Goal: Task Accomplishment & Management: Use online tool/utility

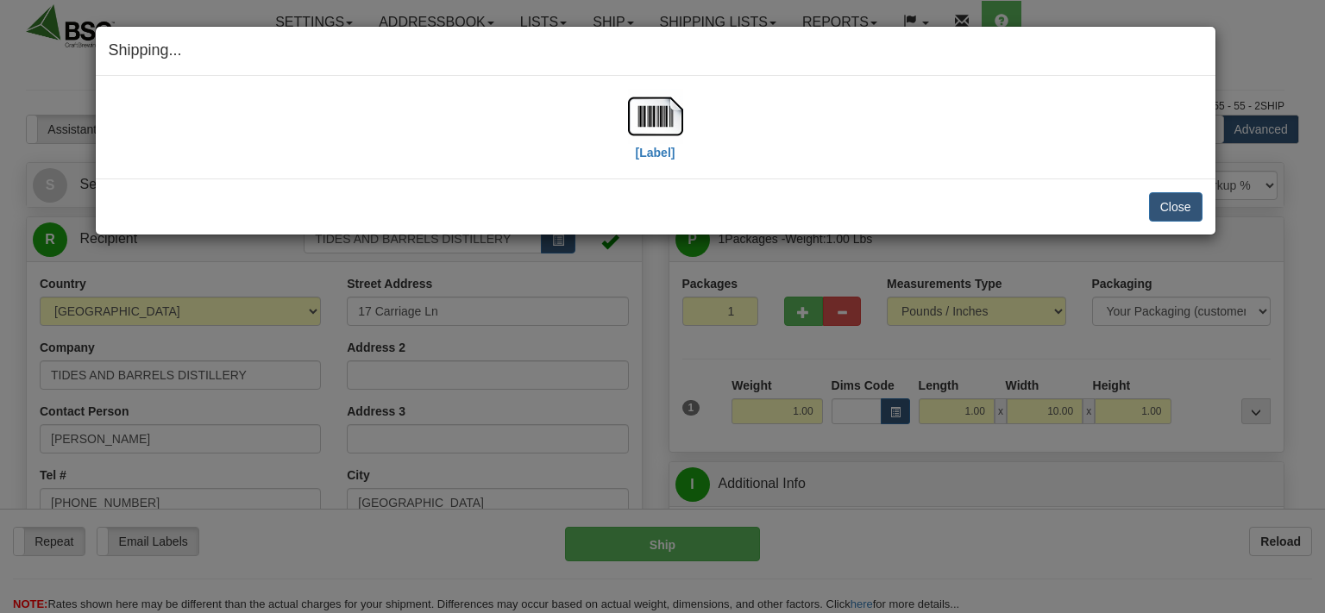
select select "0"
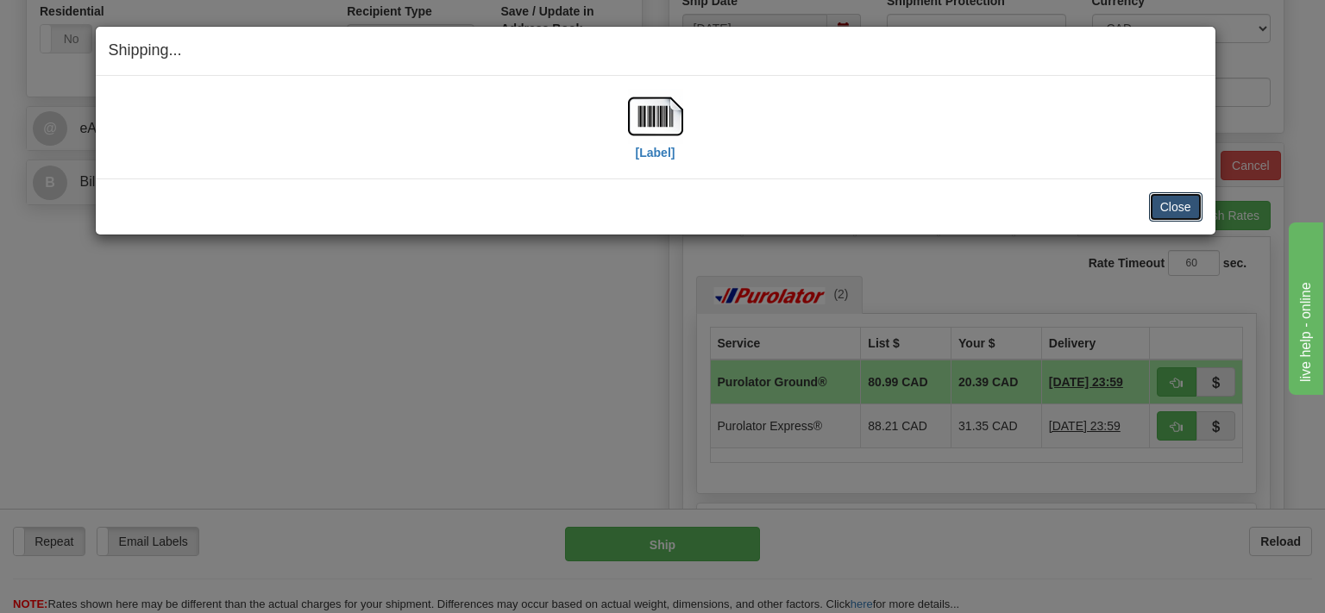
click at [1184, 205] on button "Close" at bounding box center [1175, 206] width 53 height 29
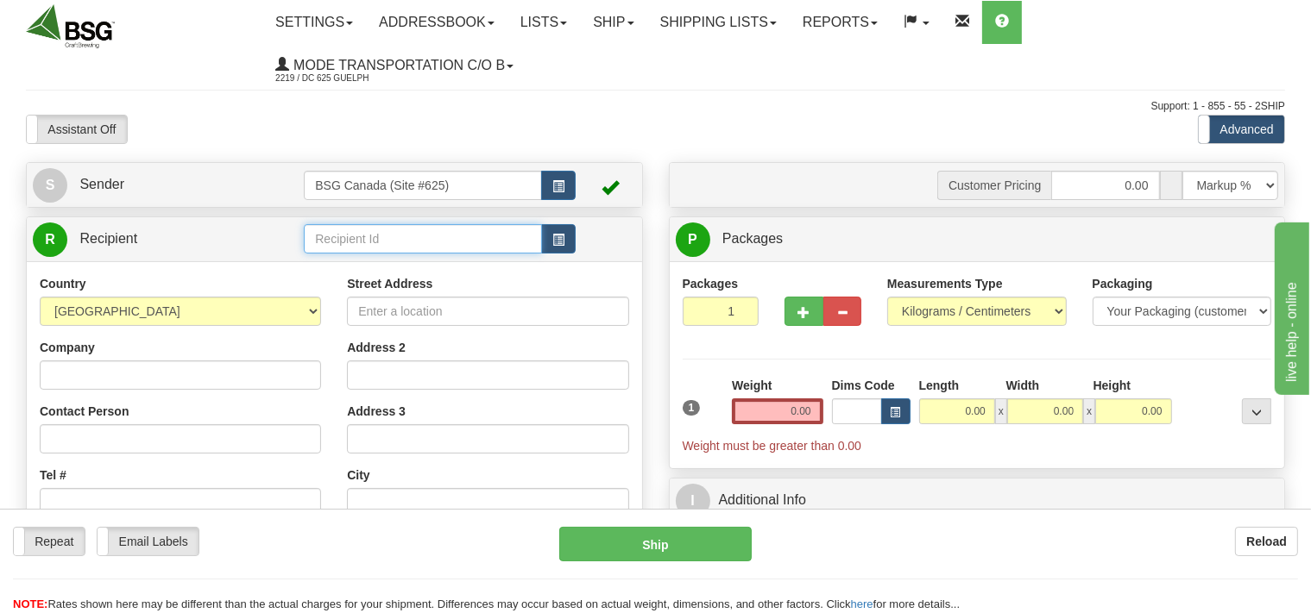
click at [334, 241] on input "text" at bounding box center [422, 238] width 237 height 29
click at [346, 238] on input "mono" at bounding box center [422, 238] width 237 height 29
click at [340, 258] on div "MONO CENTRE BREWING" at bounding box center [419, 266] width 221 height 19
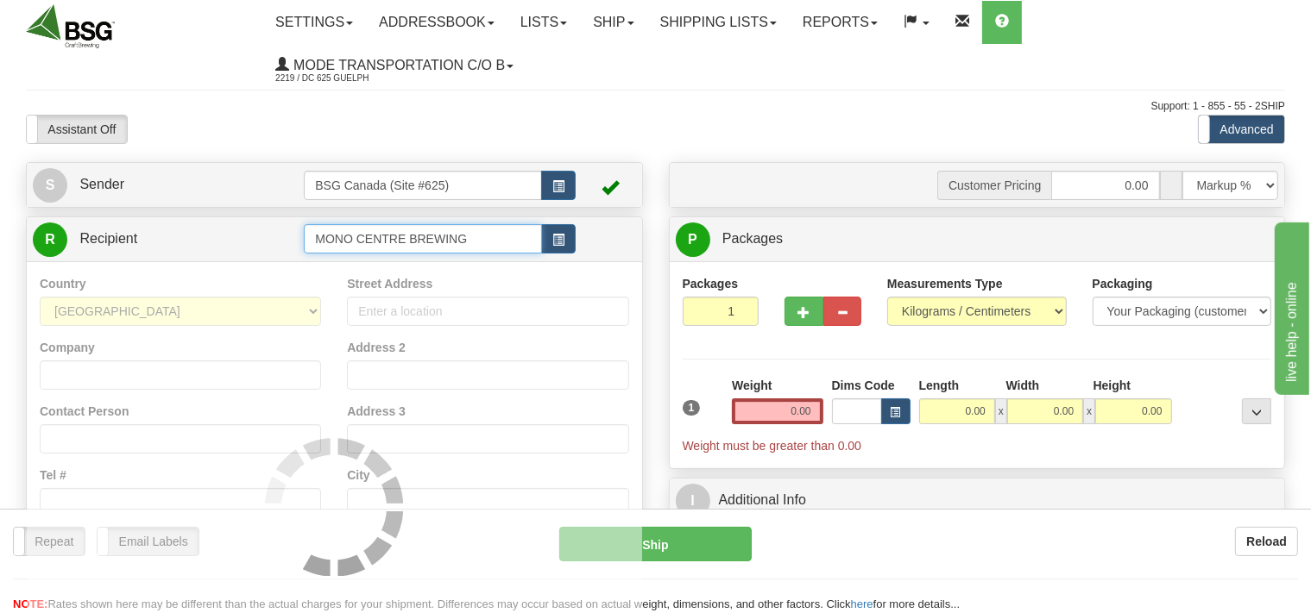
type input "MONO CENTRE BREWING"
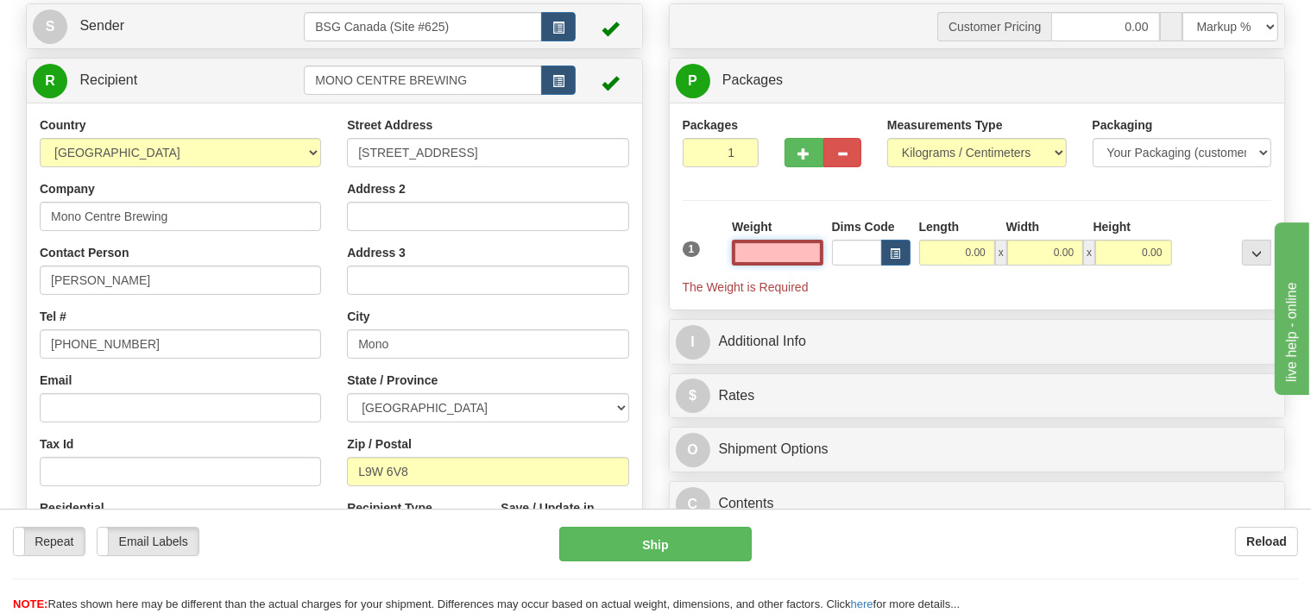
scroll to position [182, 0]
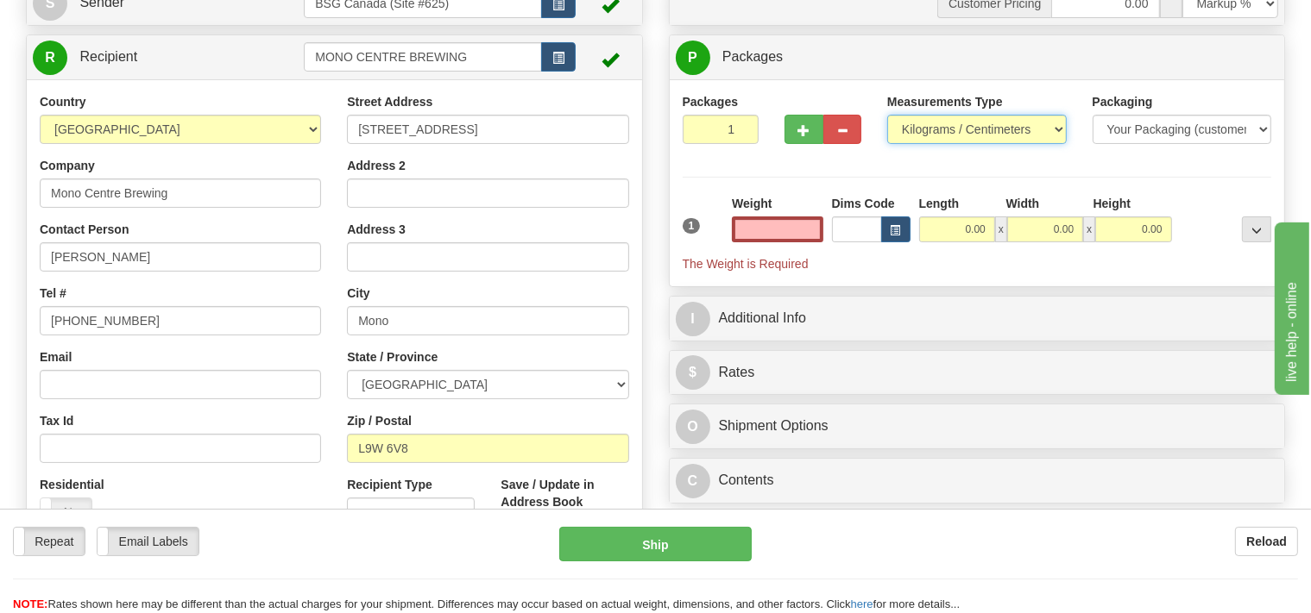
type input "0.00"
click at [887, 115] on select "Pounds / Inches Kilograms / Centimeters" at bounding box center [976, 129] width 179 height 29
select select "0"
click option "Pounds / Inches" at bounding box center [0, 0] width 0 height 0
click at [772, 230] on input "0.00" at bounding box center [777, 230] width 91 height 26
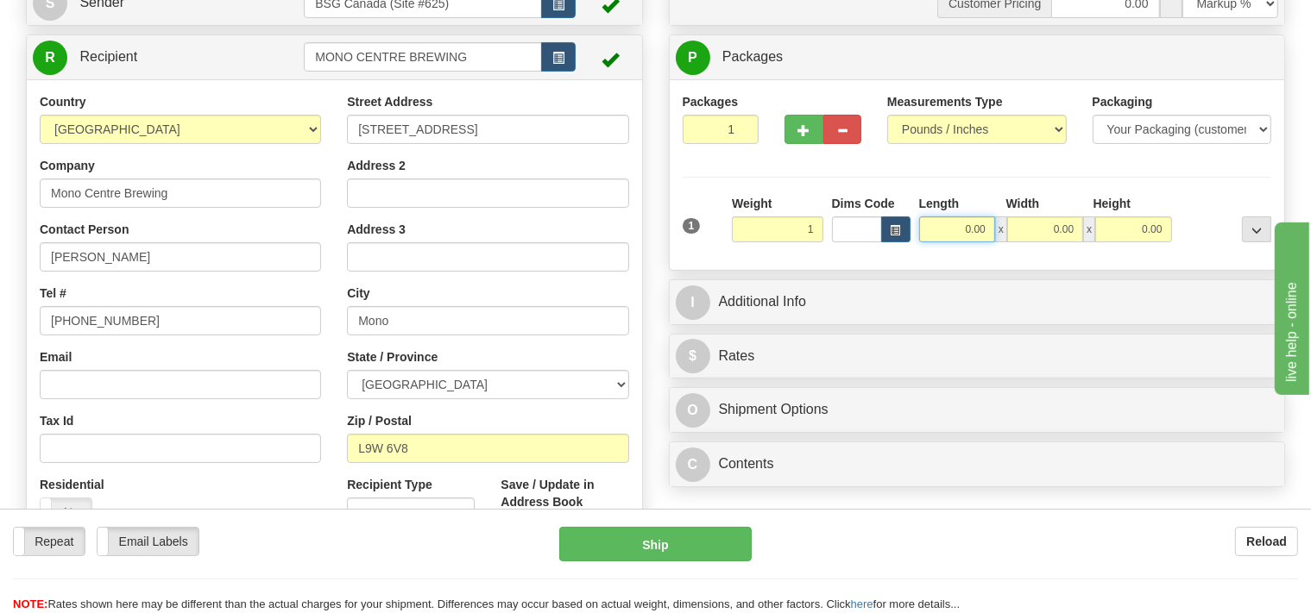
type input "1.00"
click at [940, 223] on input "0.00" at bounding box center [957, 230] width 76 height 26
type input "1.00"
drag, startPoint x: 1035, startPoint y: 234, endPoint x: 1043, endPoint y: 226, distance: 11.0
click at [1041, 230] on input "0.00" at bounding box center [1045, 230] width 76 height 26
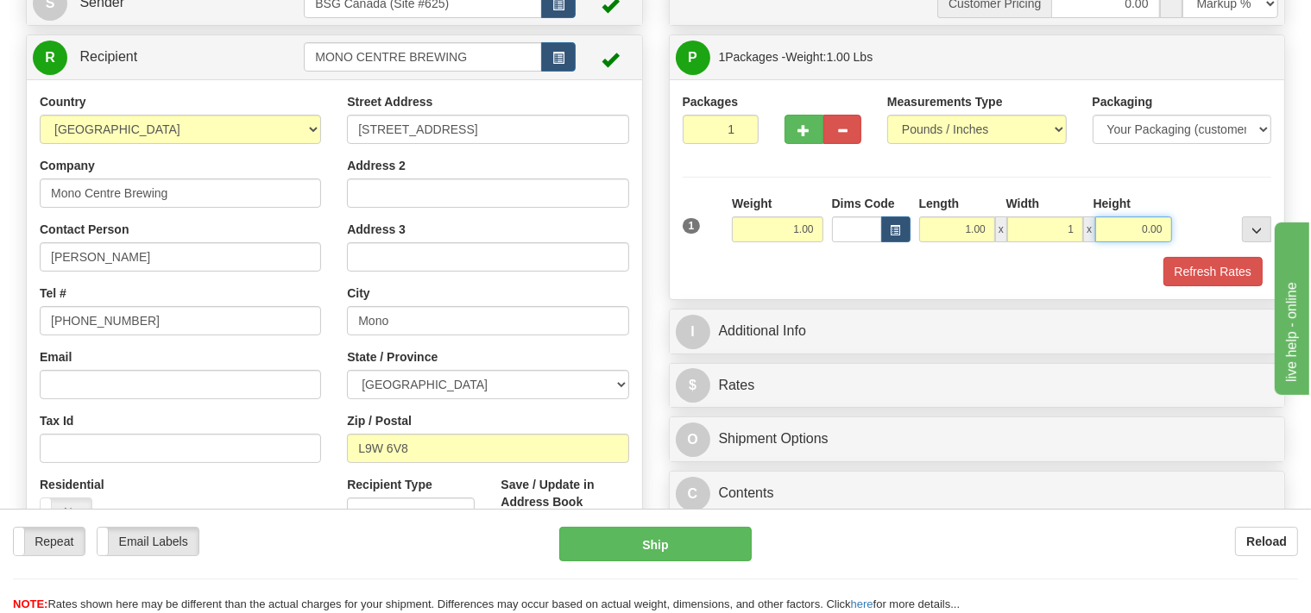
type input "1.00"
click at [1104, 226] on input "0.00" at bounding box center [1133, 230] width 76 height 26
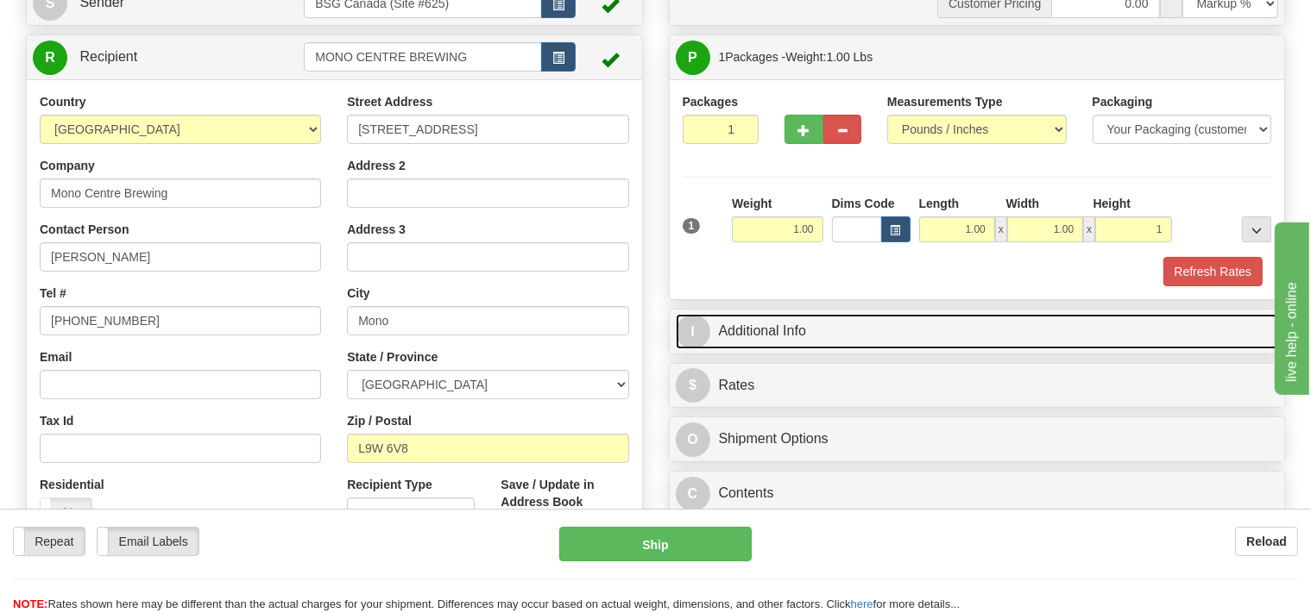
type input "1.00"
click at [780, 333] on link "I Additional Info" at bounding box center [977, 331] width 603 height 35
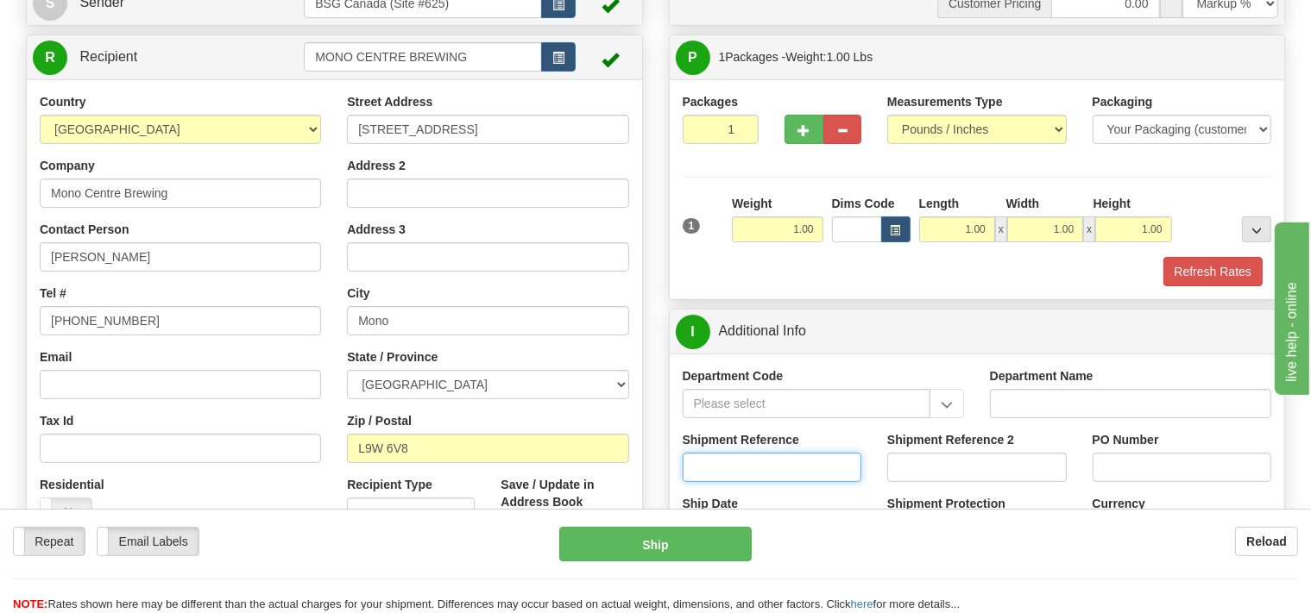
click at [733, 464] on input "Shipment Reference" at bounding box center [772, 467] width 179 height 29
type input "SO170-148266"
click at [1233, 261] on button "Refresh Rates" at bounding box center [1212, 271] width 99 height 29
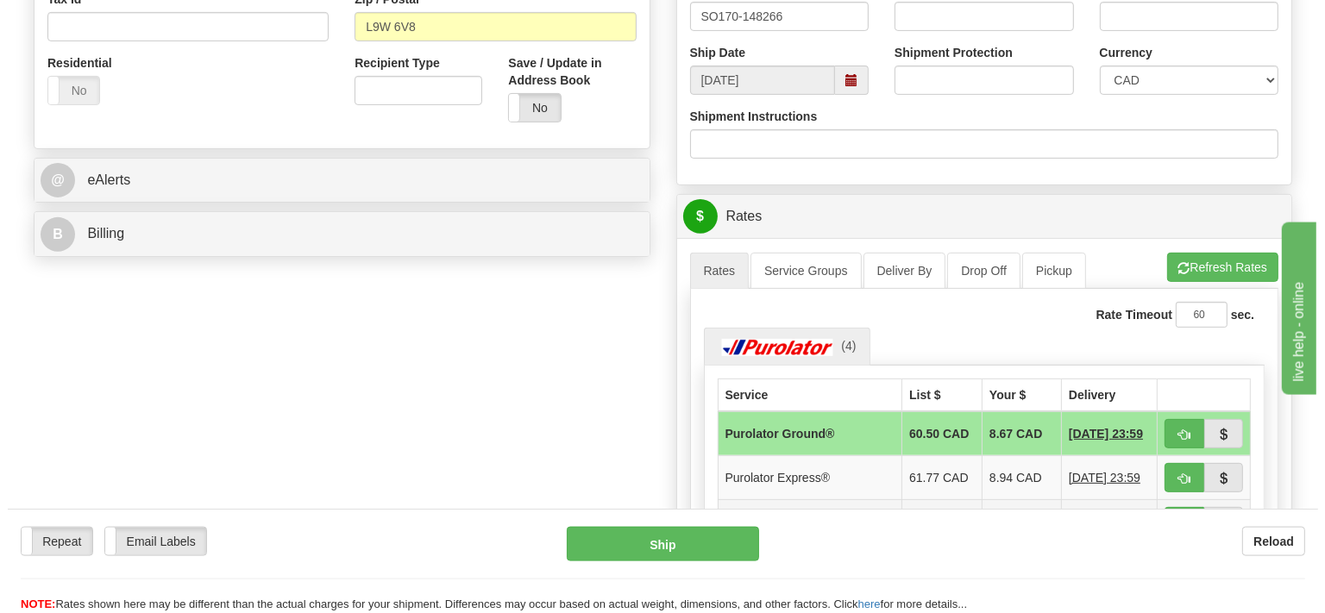
scroll to position [638, 0]
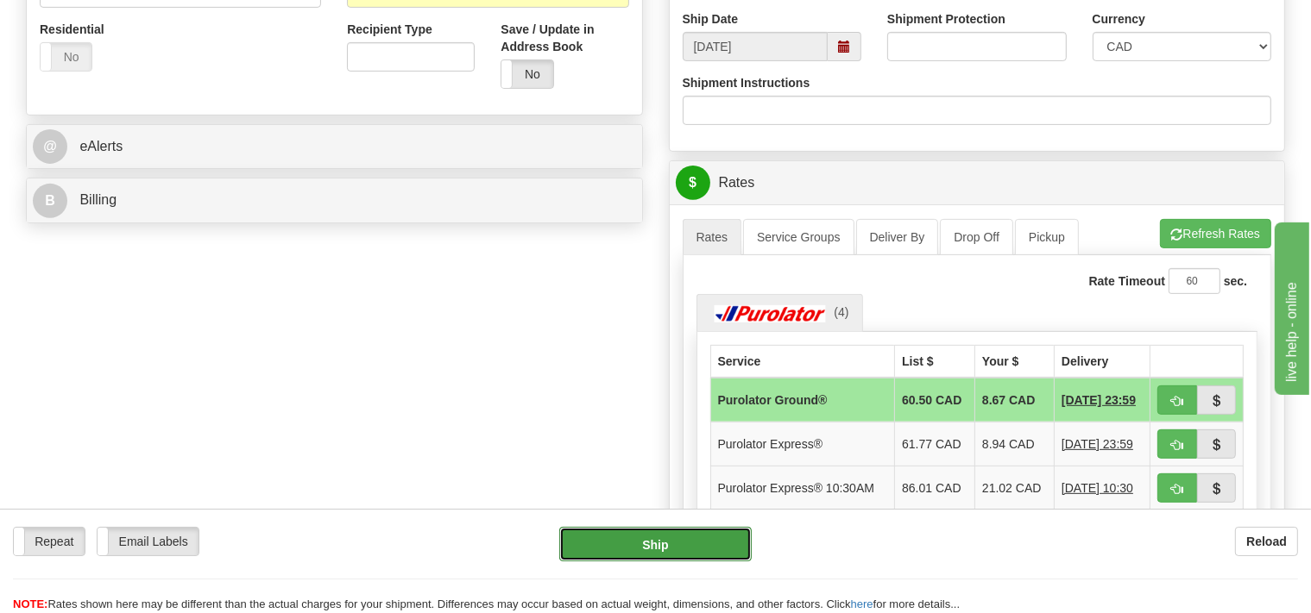
click at [695, 538] on button "Ship" at bounding box center [655, 544] width 192 height 35
type input "260"
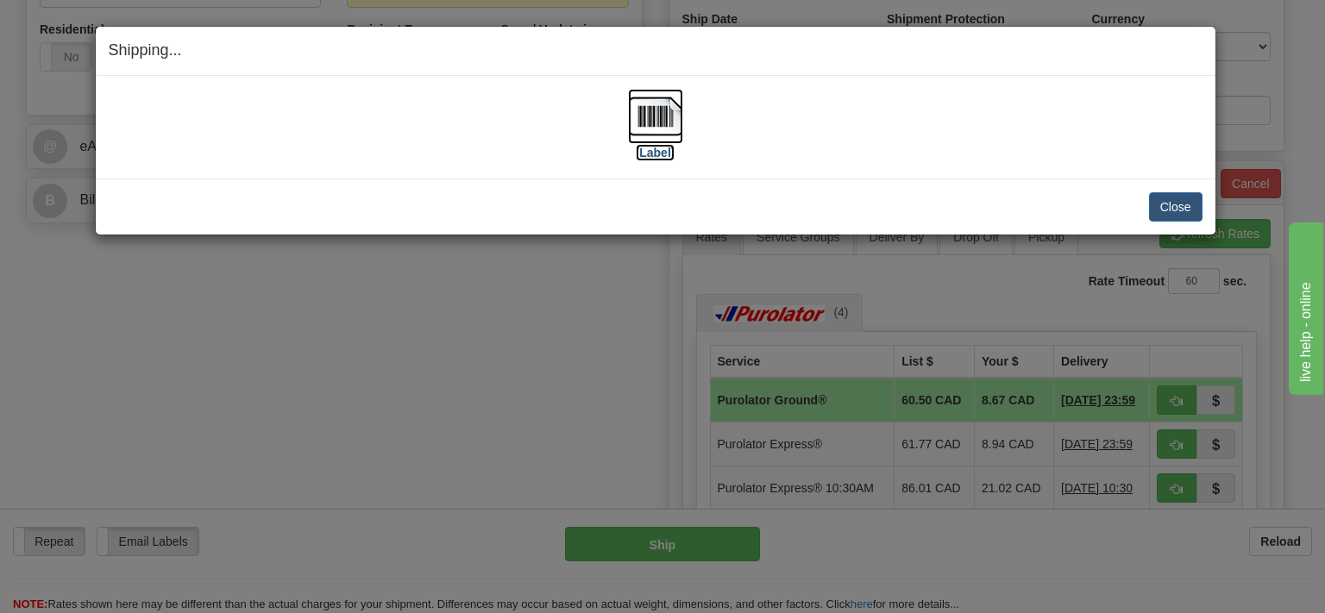
click at [644, 113] on img at bounding box center [655, 116] width 55 height 55
click at [1159, 209] on button "Close" at bounding box center [1175, 206] width 53 height 29
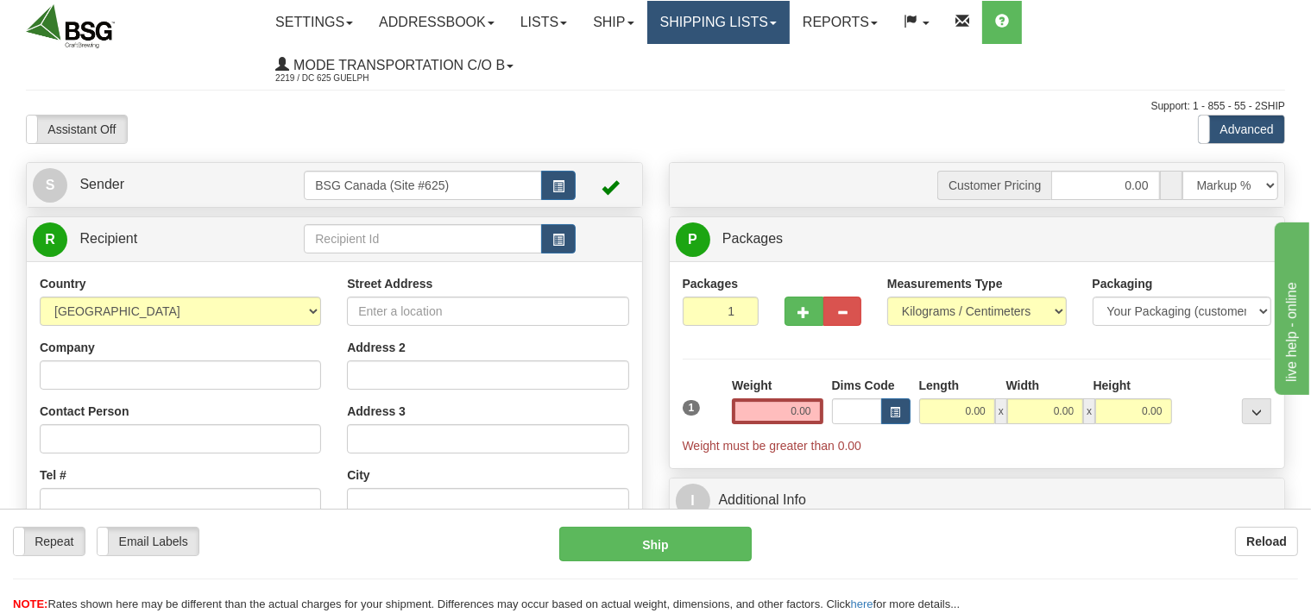
click at [733, 15] on link "Shipping lists" at bounding box center [718, 22] width 142 height 43
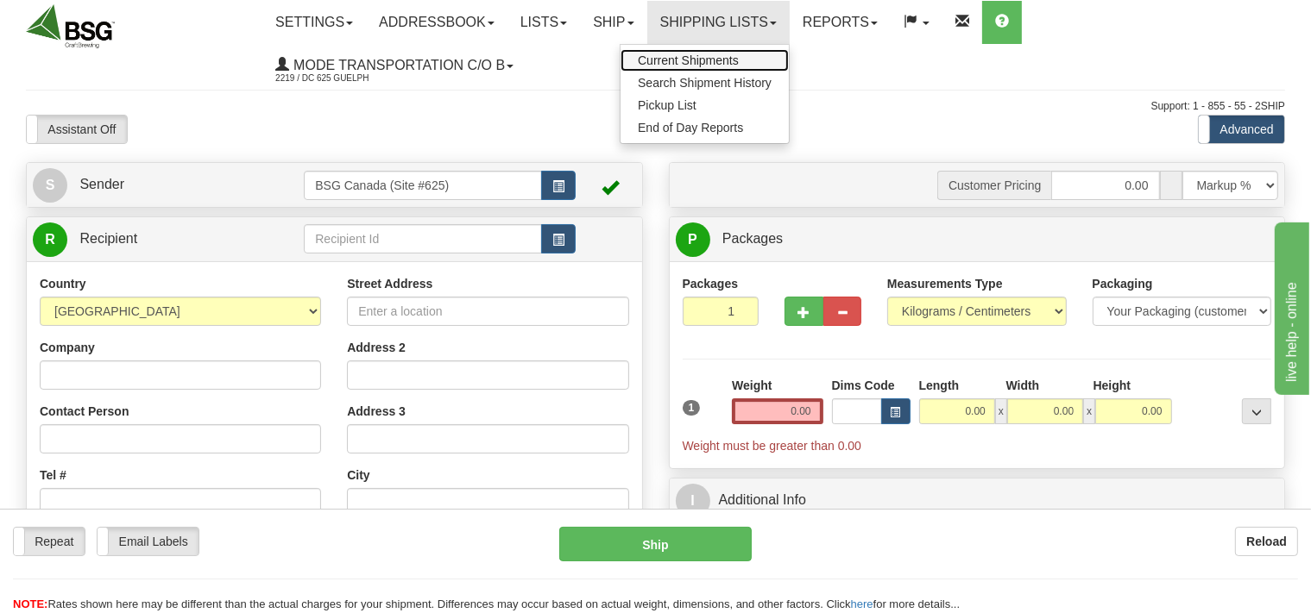
click at [728, 54] on span "Current Shipments" at bounding box center [688, 60] width 101 height 14
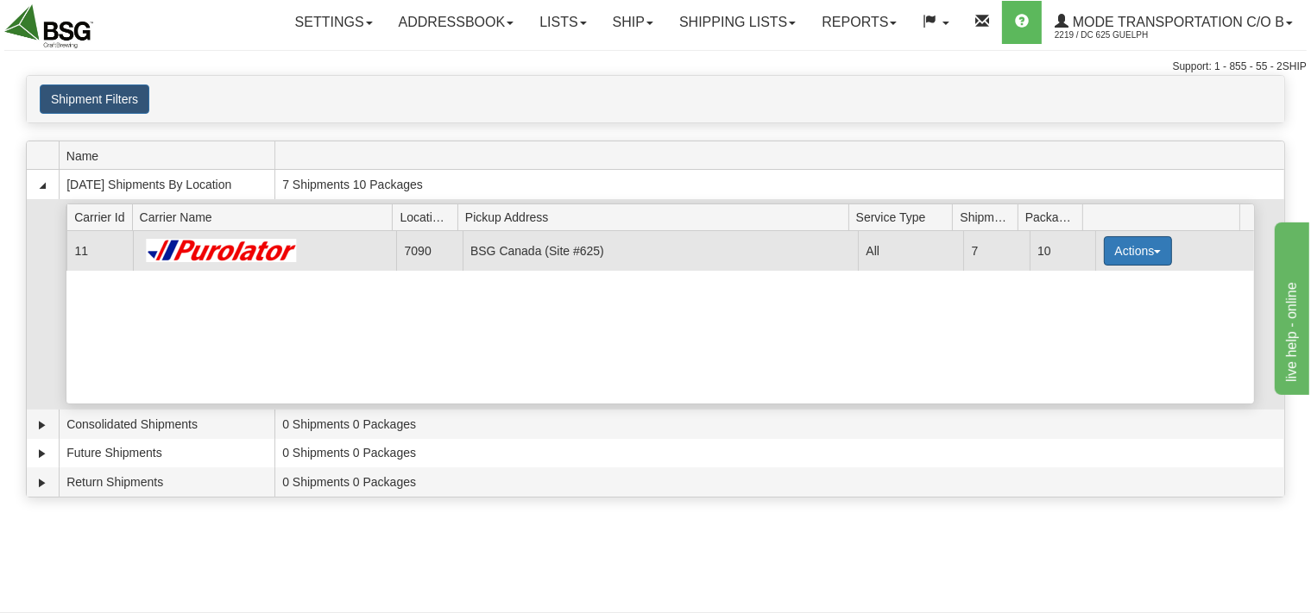
click at [1154, 250] on span "button" at bounding box center [1157, 251] width 7 height 3
click at [1087, 284] on span "Details" at bounding box center [1073, 283] width 47 height 12
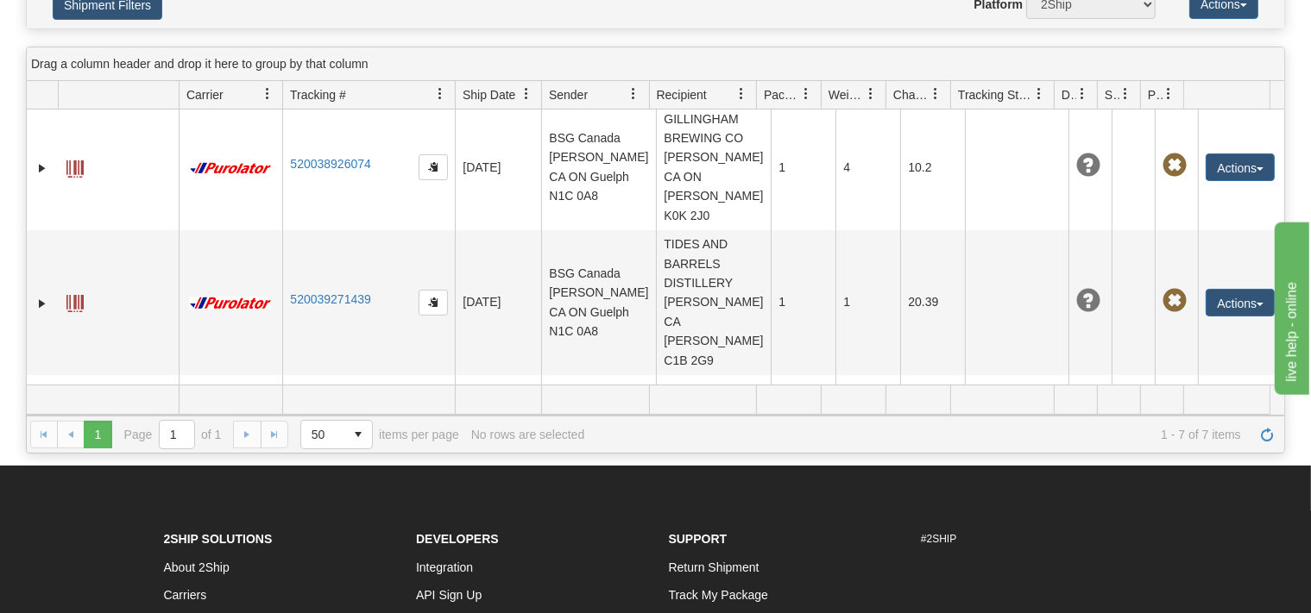
scroll to position [182, 0]
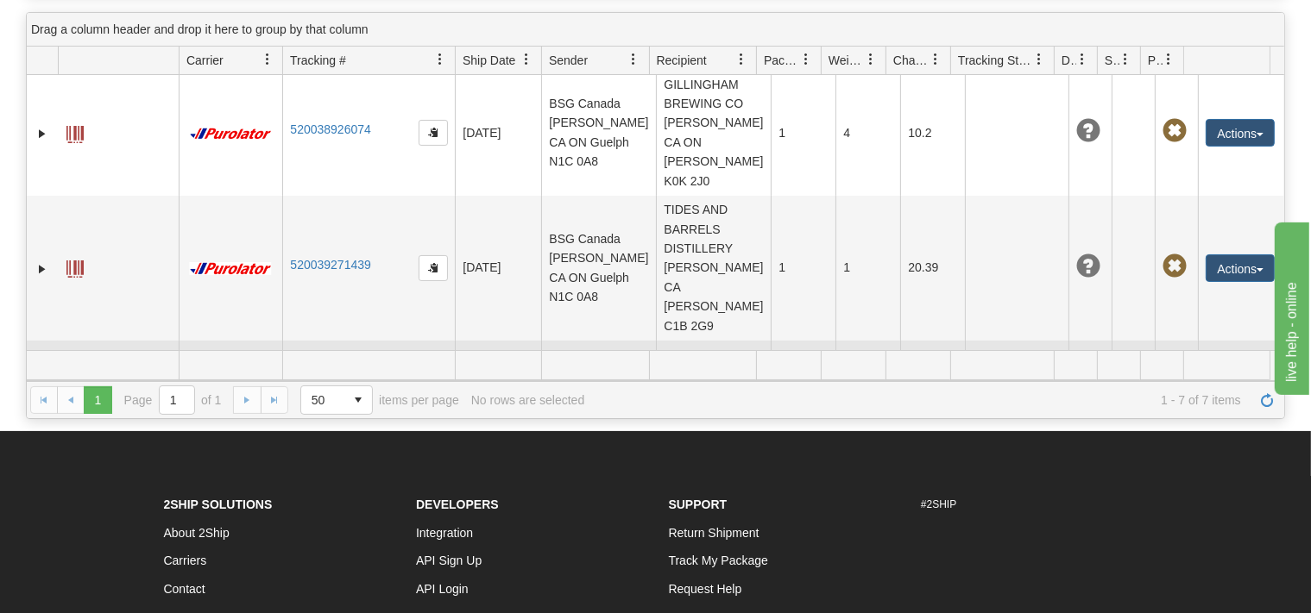
click at [74, 387] on span at bounding box center [74, 395] width 17 height 17
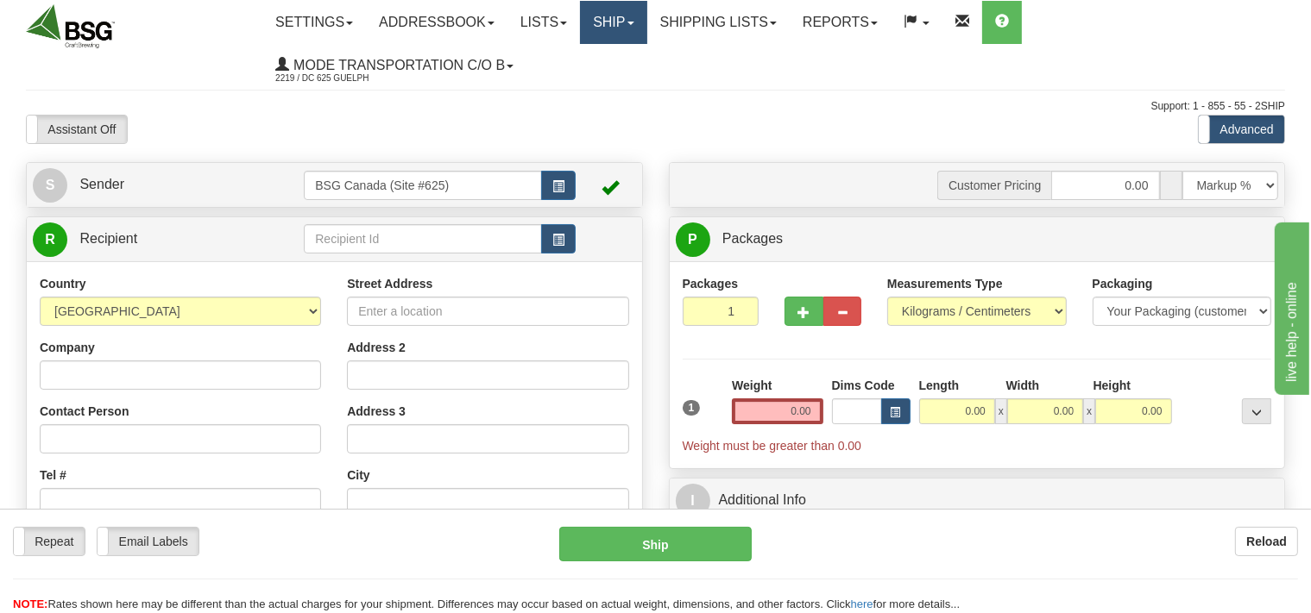
click at [639, 26] on link "Ship" at bounding box center [613, 22] width 66 height 43
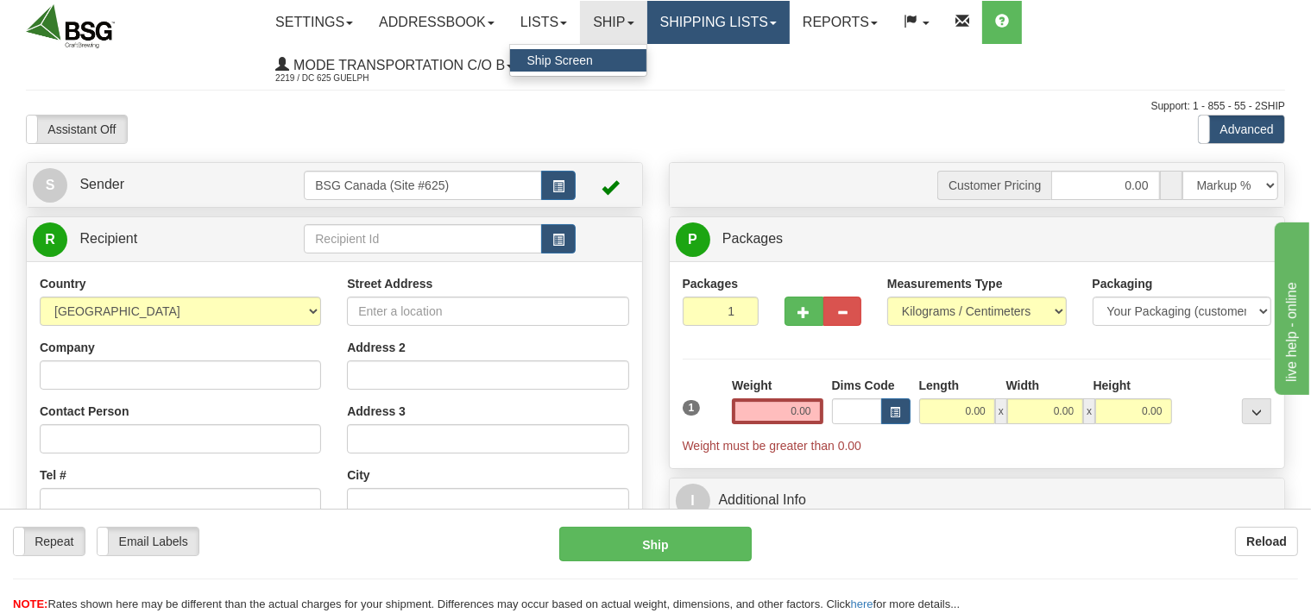
click at [751, 16] on link "Shipping lists" at bounding box center [718, 22] width 142 height 43
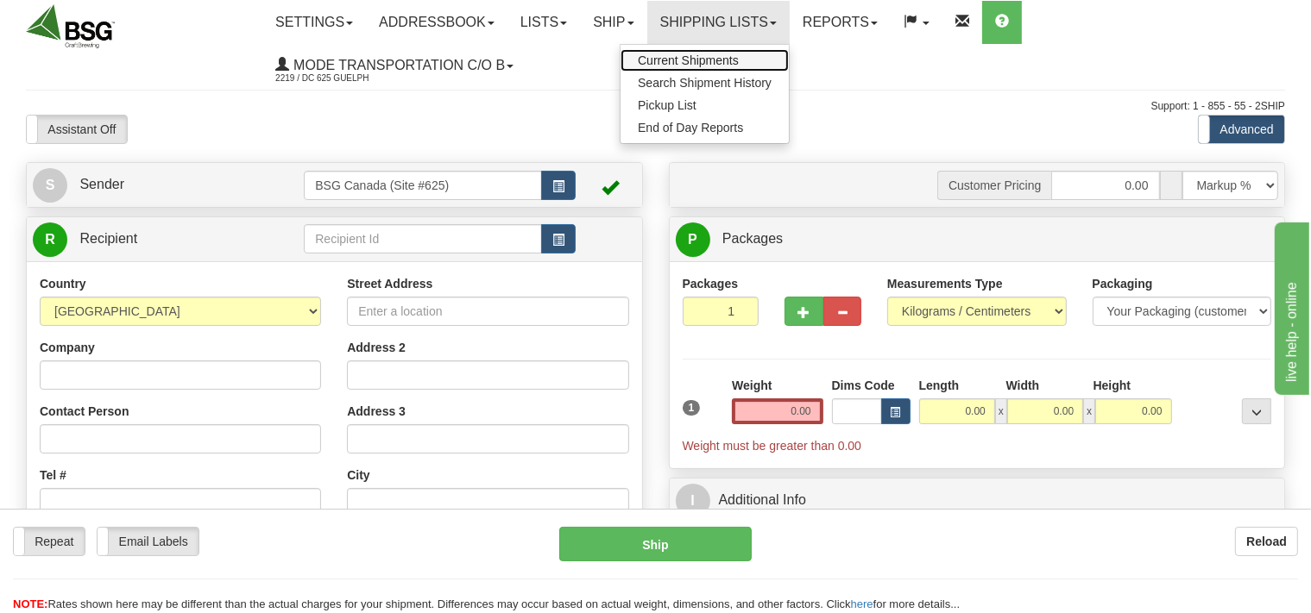
click at [719, 66] on span "Current Shipments" at bounding box center [688, 60] width 101 height 14
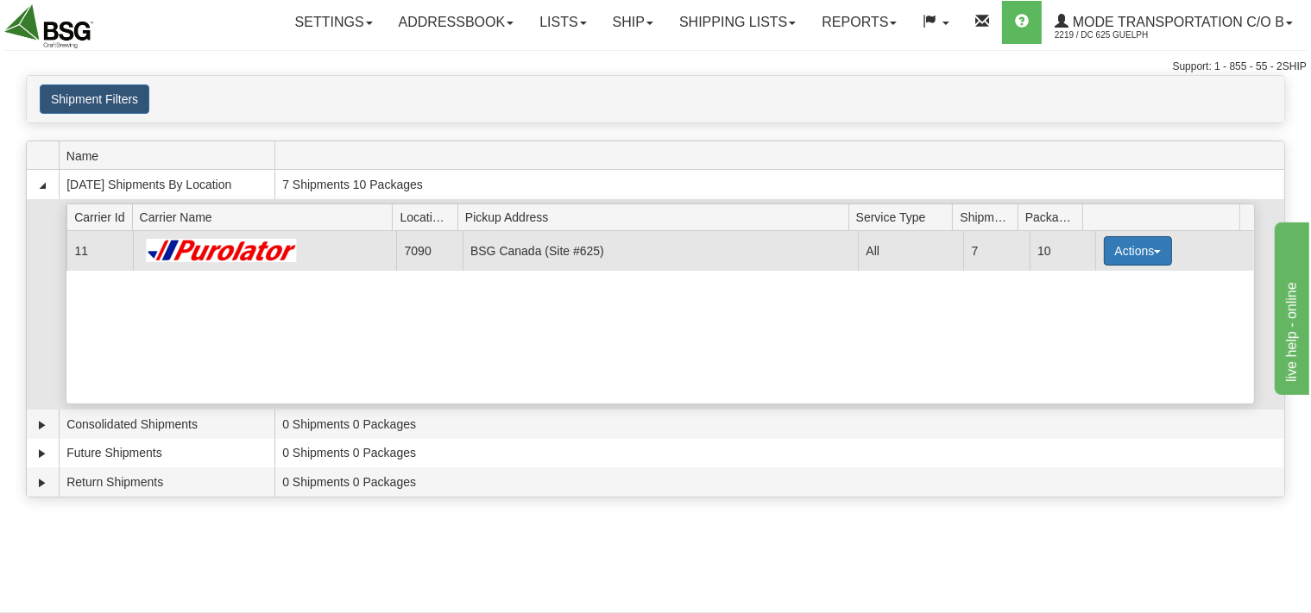
click at [1133, 243] on button "Actions" at bounding box center [1138, 250] width 69 height 29
click at [1094, 287] on span "Details" at bounding box center [1073, 283] width 47 height 12
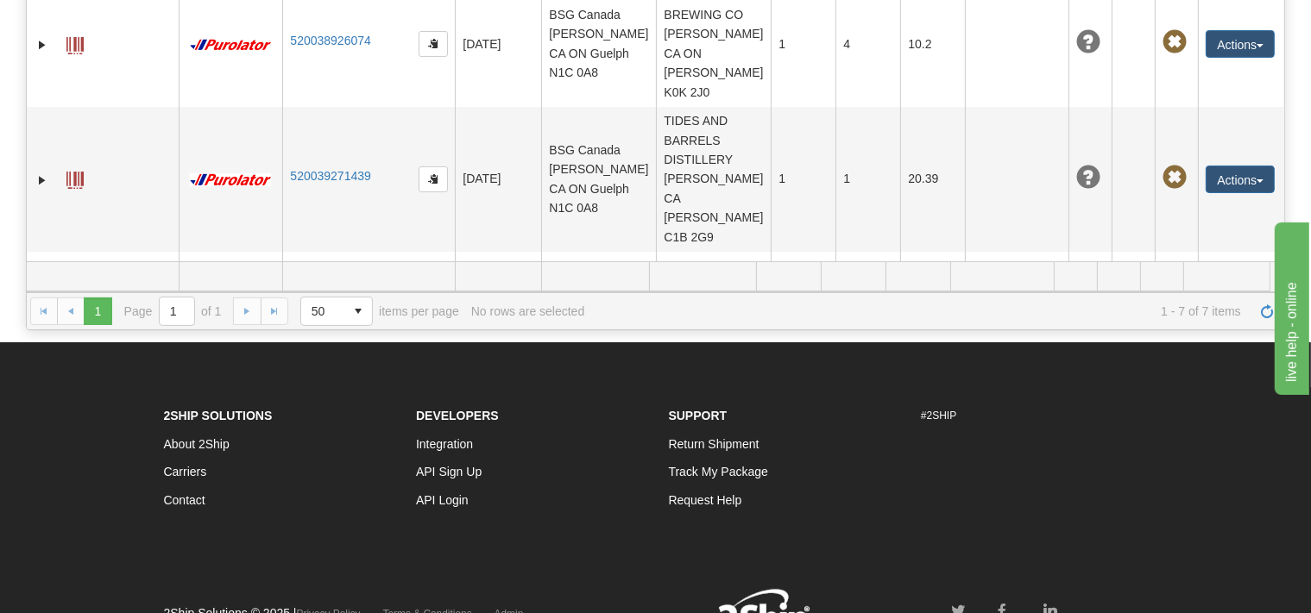
scroll to position [84, 0]
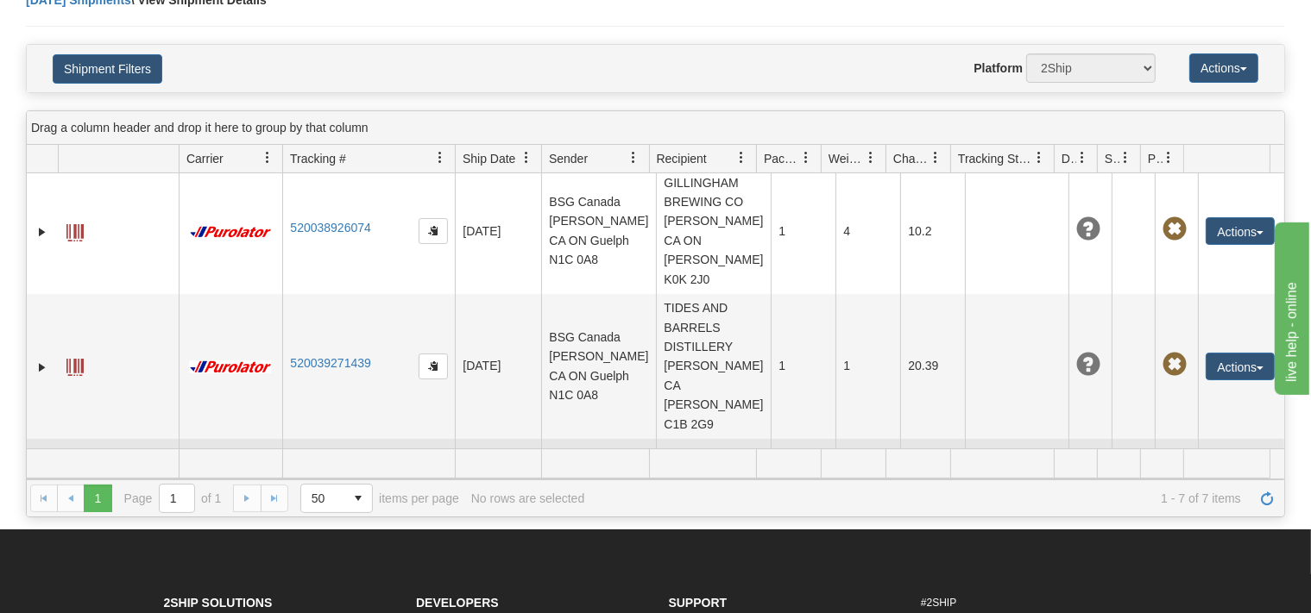
click at [40, 484] on link "Expand" at bounding box center [42, 492] width 17 height 17
click at [36, 484] on link "Collapse" at bounding box center [42, 492] width 17 height 17
click at [35, 484] on link "Expand" at bounding box center [42, 492] width 17 height 17
click at [79, 485] on span at bounding box center [74, 493] width 17 height 17
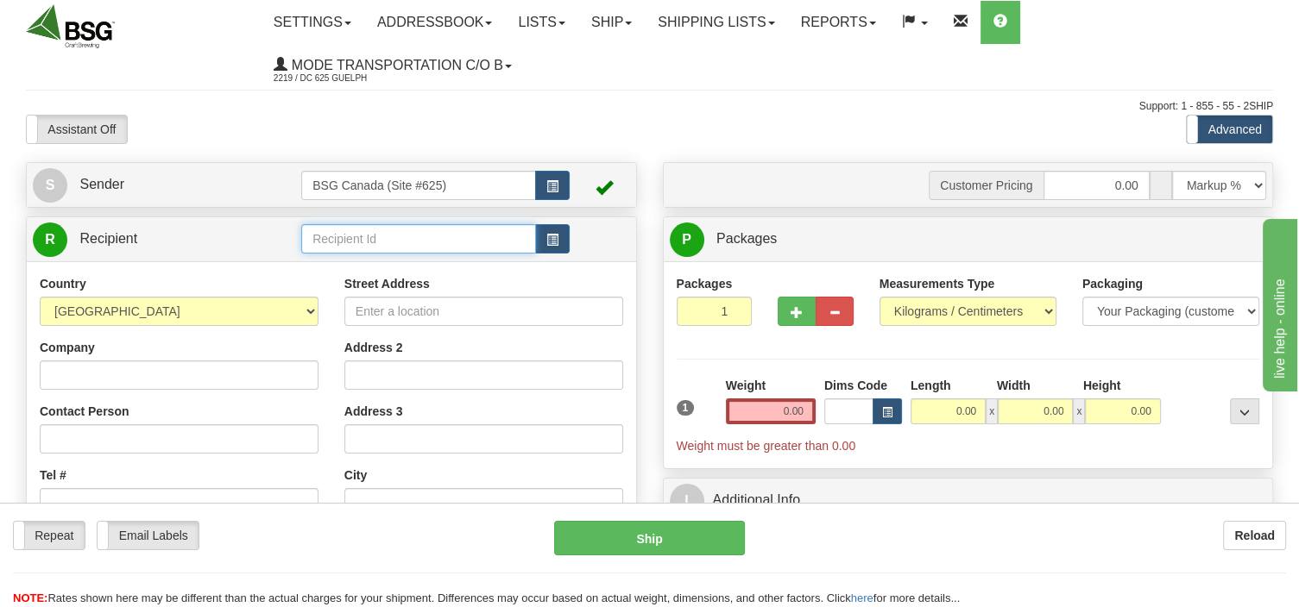
click at [360, 242] on input "text" at bounding box center [418, 238] width 235 height 29
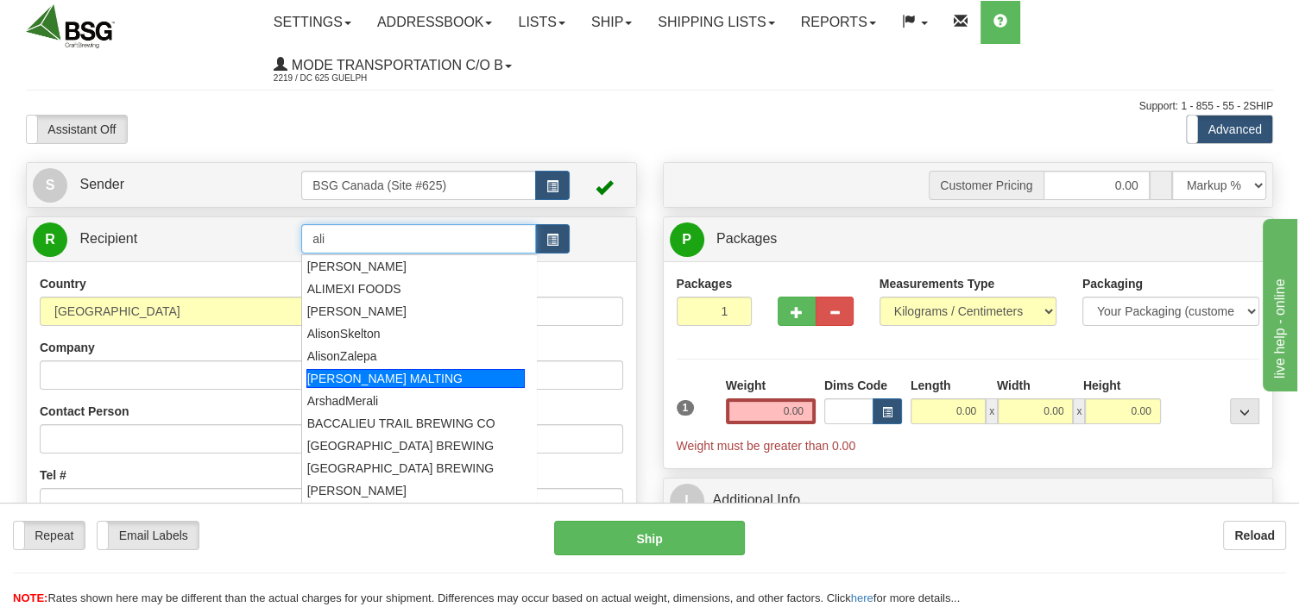
click at [378, 382] on div "ALIX MALTHOUSE - RAHR MALTING" at bounding box center [415, 378] width 218 height 19
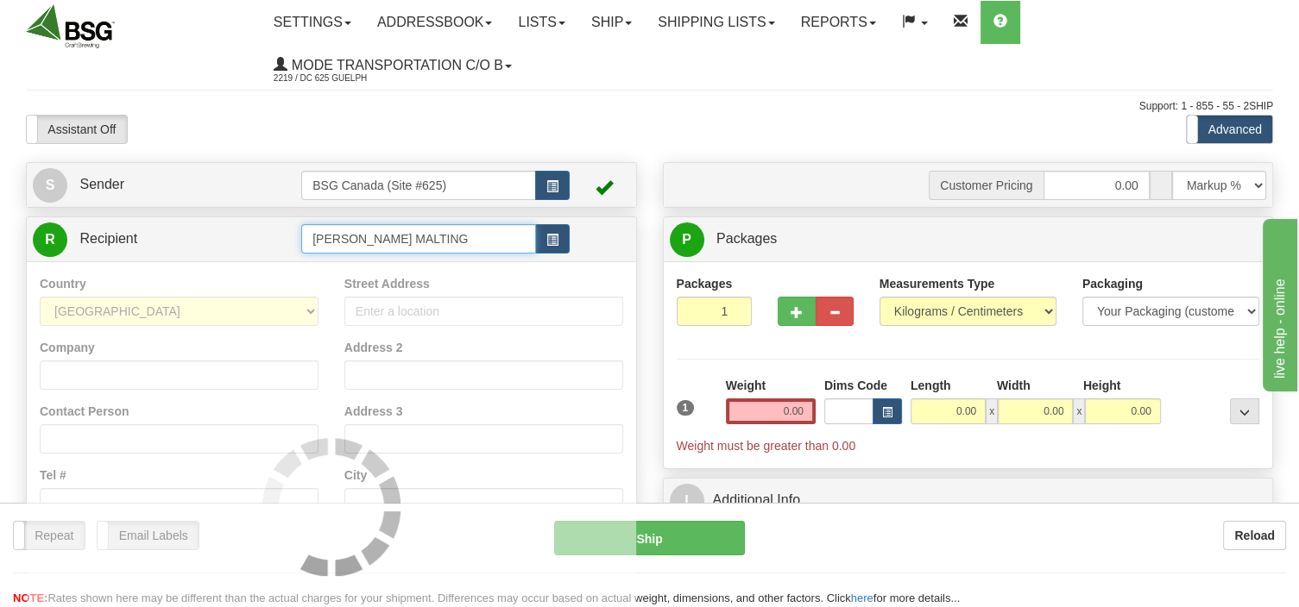
type input "ALIX MALTHOUSE - RAHR MALTING"
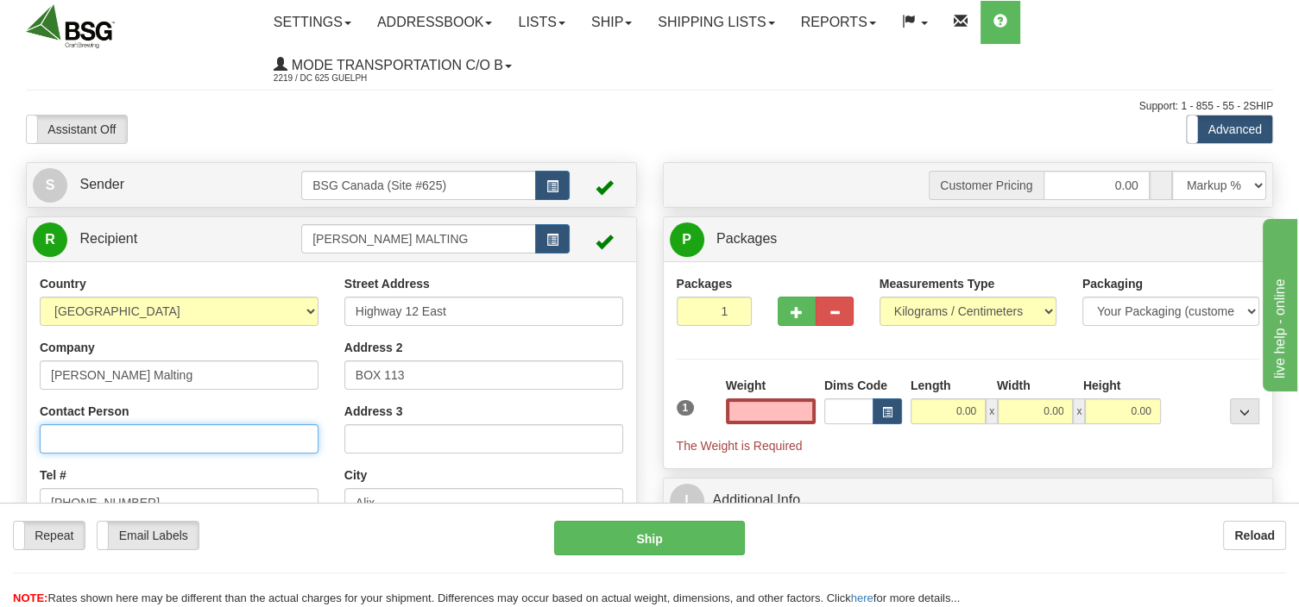
type input "0.00"
click at [107, 444] on input "Contact Person" at bounding box center [179, 439] width 279 height 29
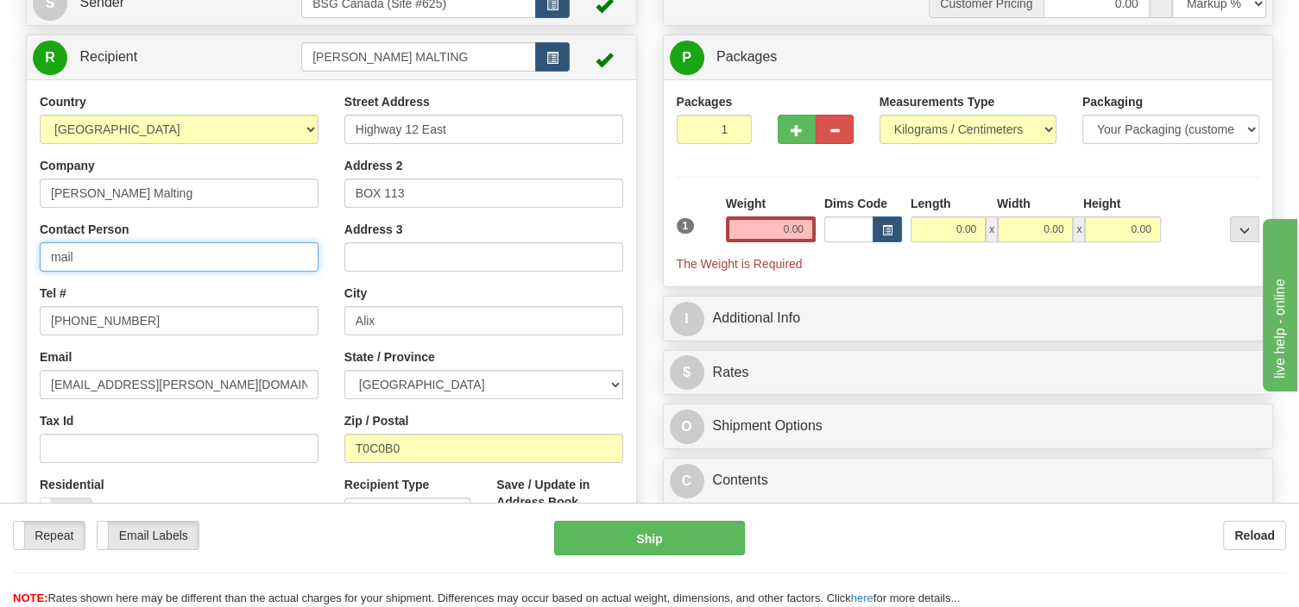
type input "mail"
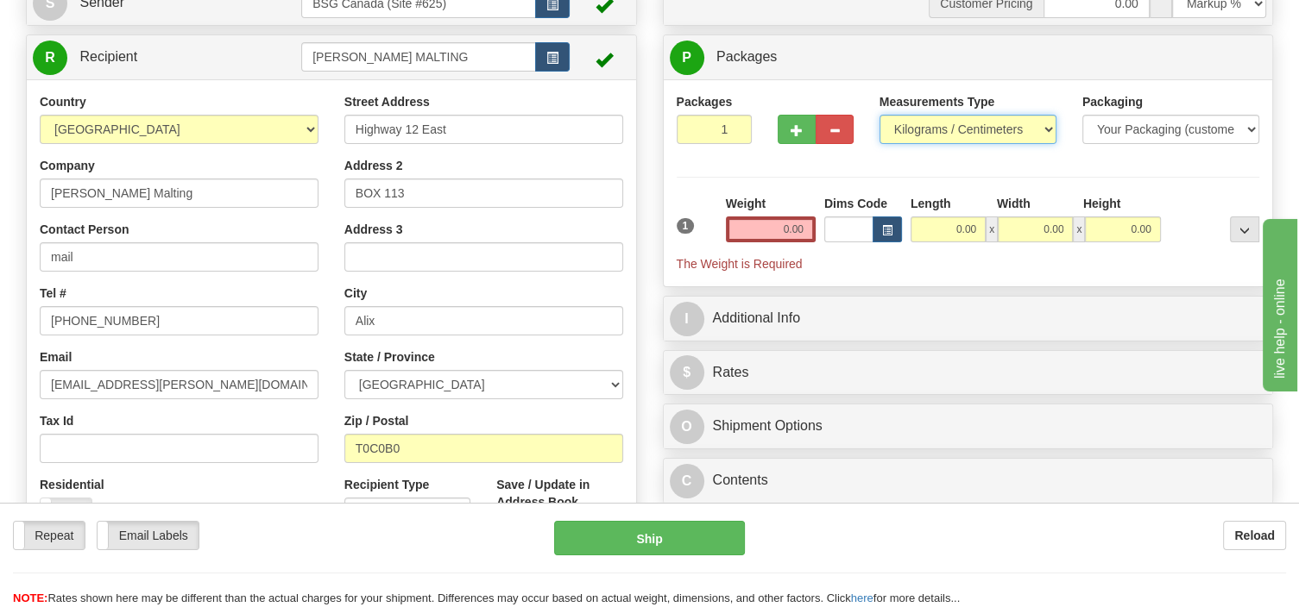
click at [879, 115] on select "Pounds / Inches Kilograms / Centimeters" at bounding box center [967, 129] width 177 height 29
select select "0"
click option "Pounds / Inches" at bounding box center [0, 0] width 0 height 0
click at [773, 230] on input "0.00" at bounding box center [771, 230] width 90 height 26
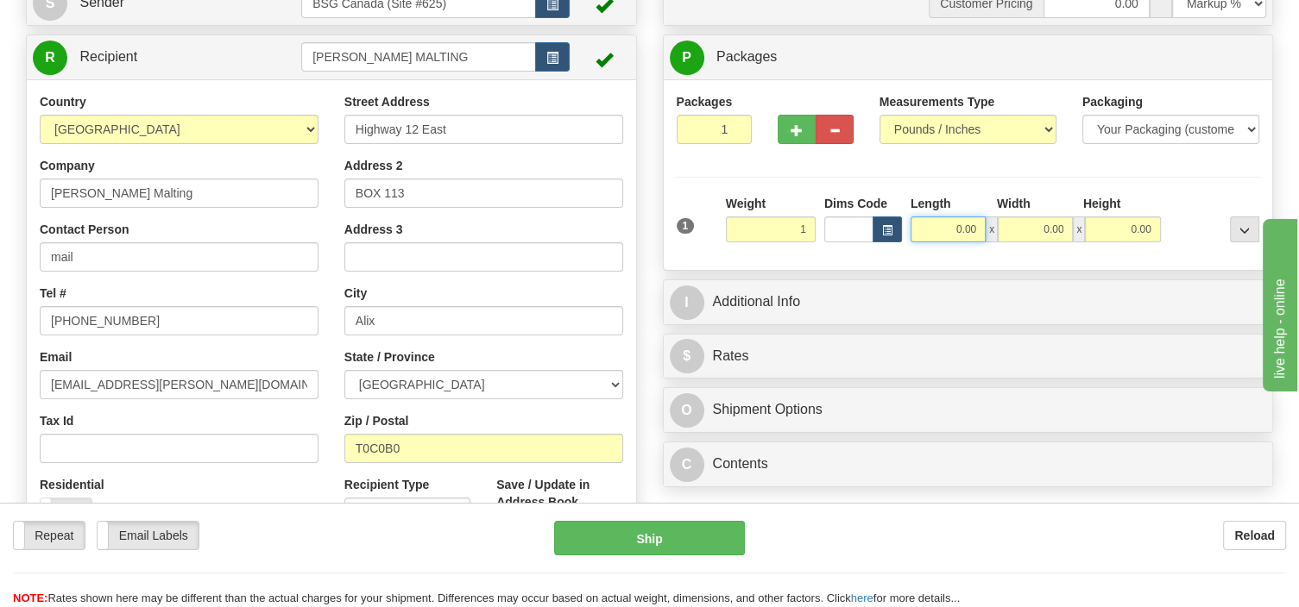
type input "1.00"
click at [933, 225] on input "0.00" at bounding box center [947, 230] width 75 height 26
type input "1.00"
click at [1041, 227] on input "0.00" at bounding box center [1034, 230] width 75 height 26
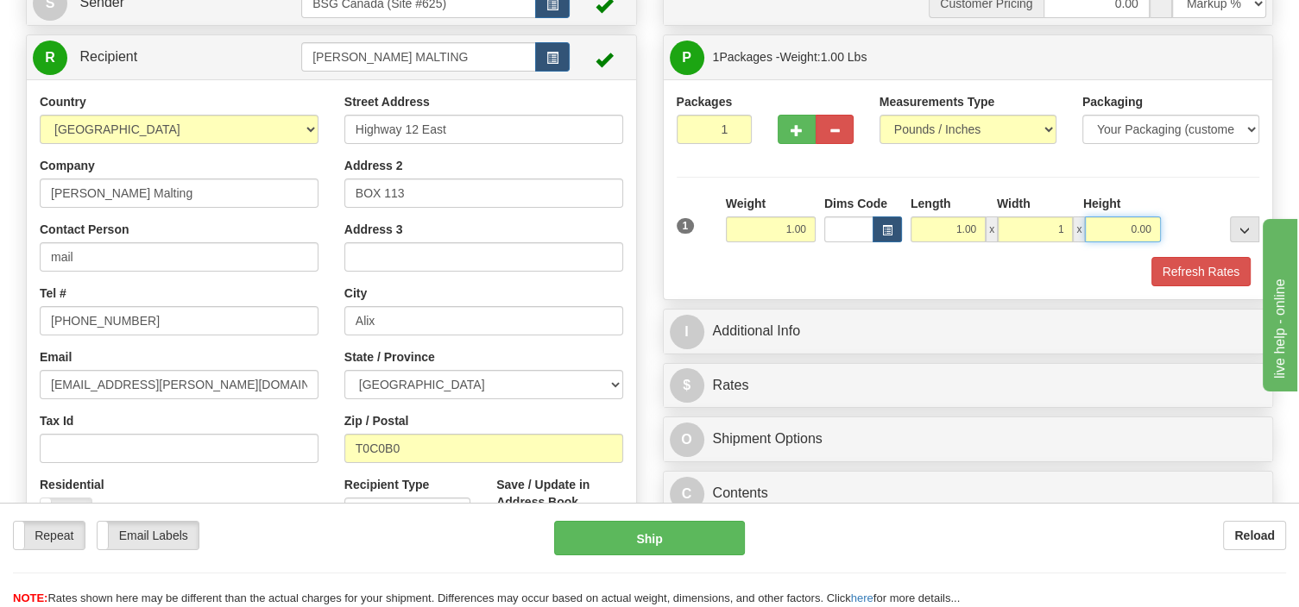
type input "1.00"
click at [1131, 239] on input "0.00" at bounding box center [1122, 230] width 75 height 26
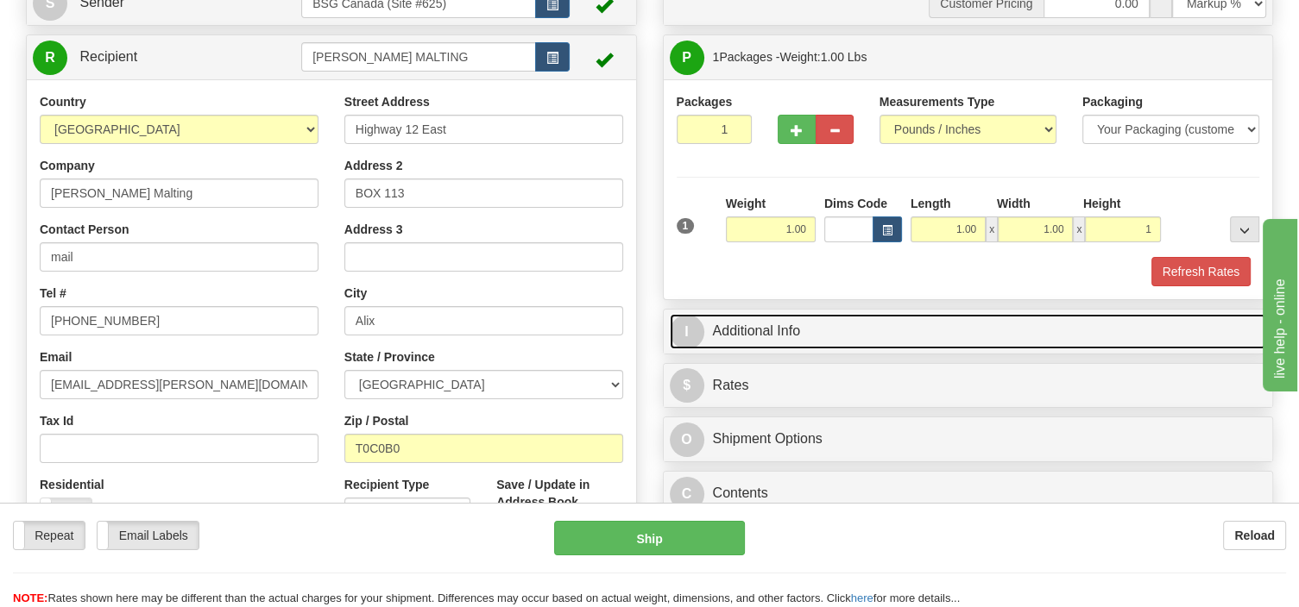
type input "1.00"
click at [834, 344] on link "I Additional Info" at bounding box center [968, 331] width 597 height 35
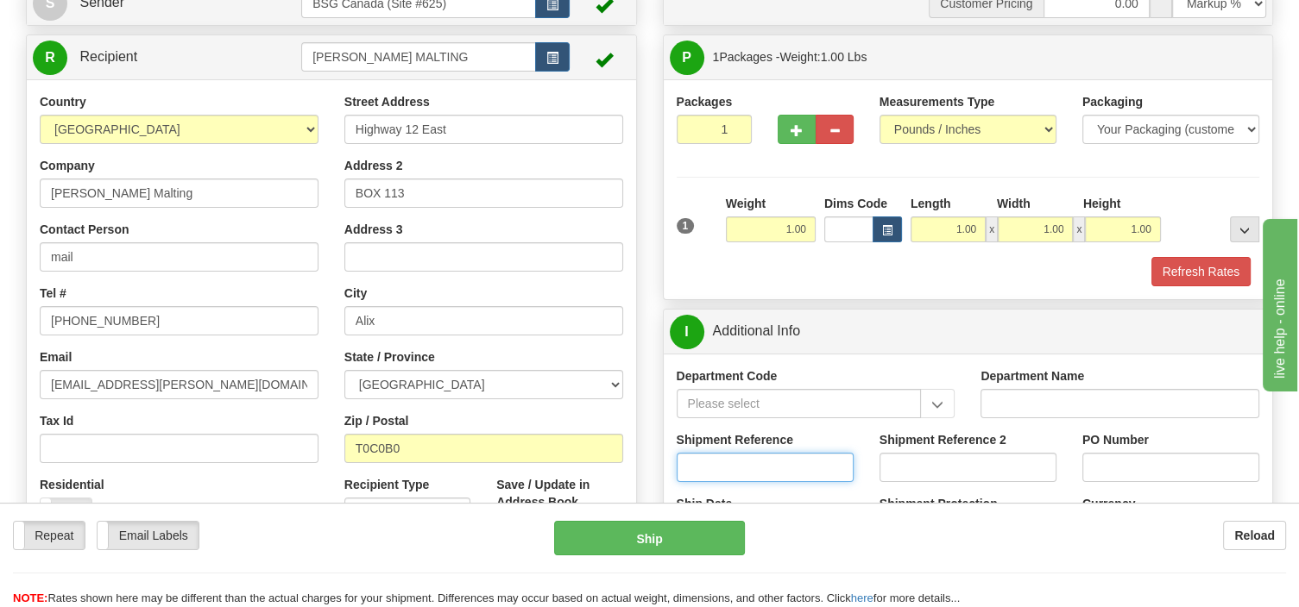
click at [693, 469] on input "Shipment Reference" at bounding box center [764, 467] width 177 height 29
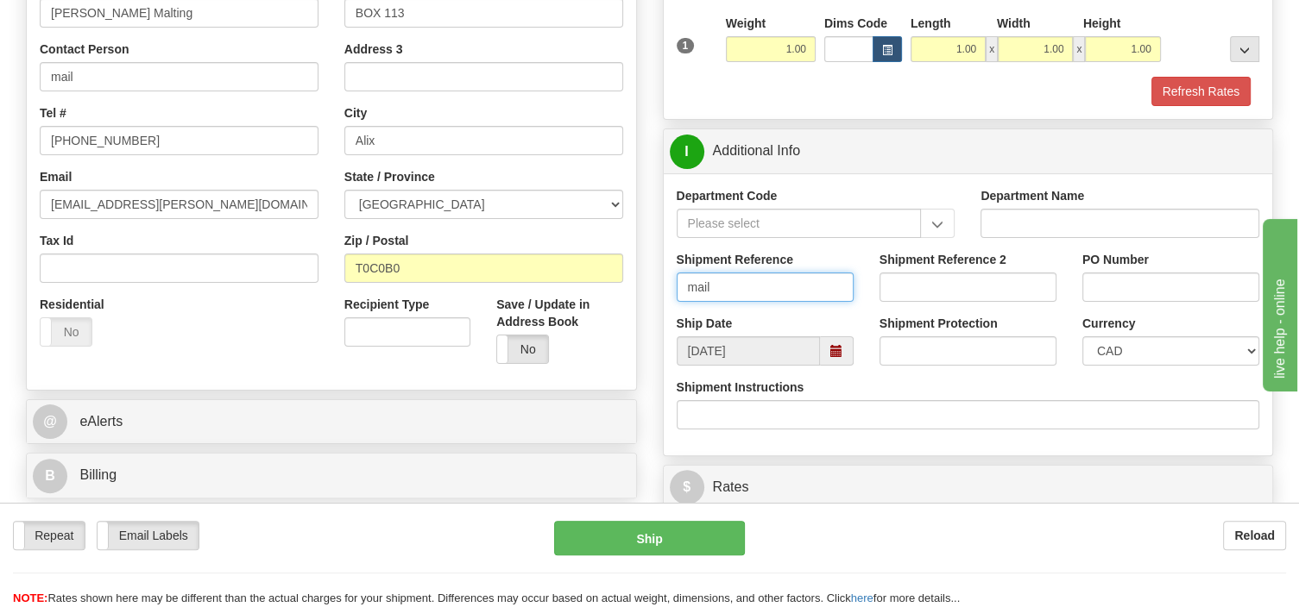
scroll to position [364, 0]
type input "mail"
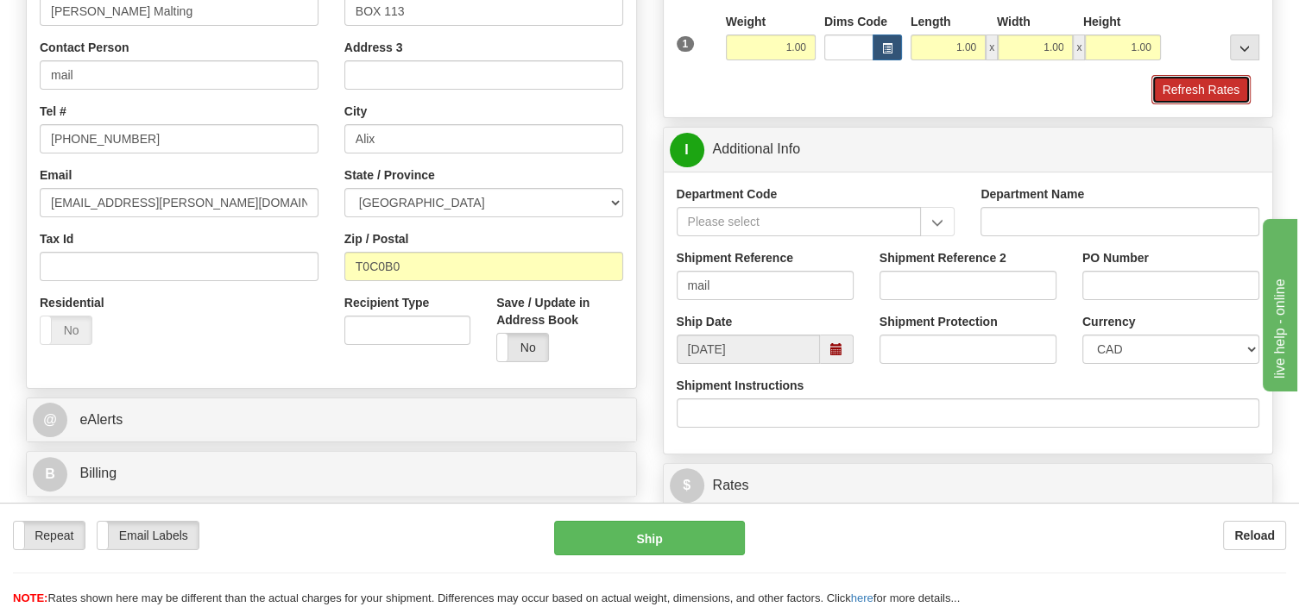
click at [1164, 91] on button "Refresh Rates" at bounding box center [1200, 89] width 99 height 29
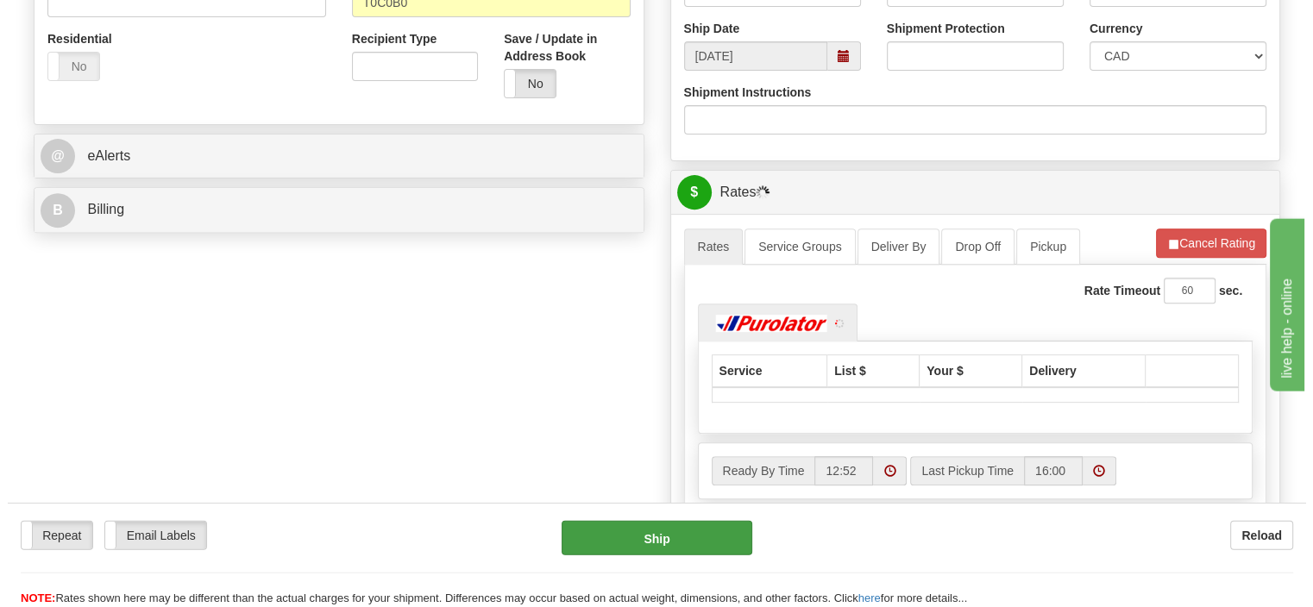
scroll to position [638, 0]
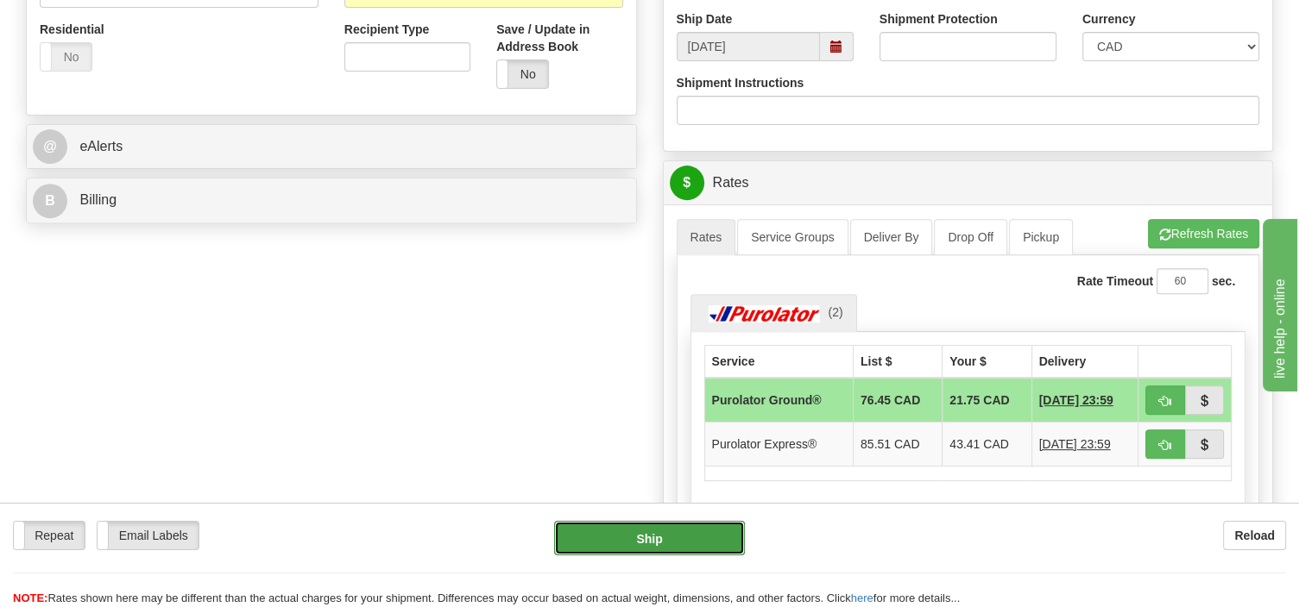
click at [725, 538] on button "Ship" at bounding box center [649, 538] width 191 height 35
type input "260"
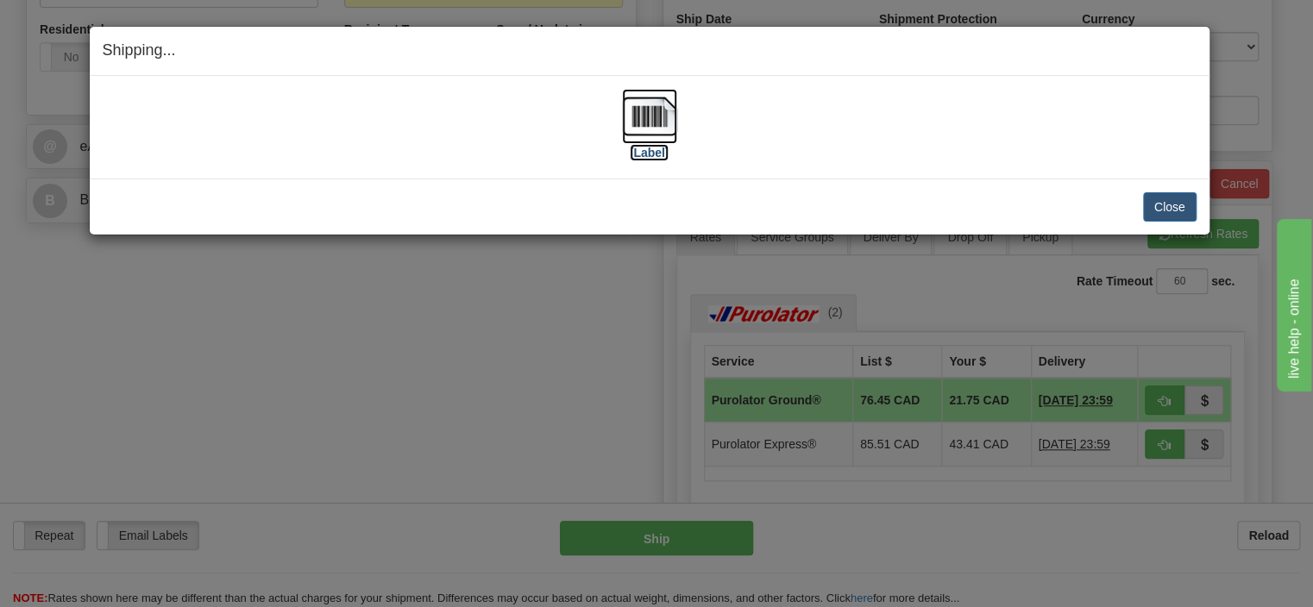
click at [646, 116] on img at bounding box center [649, 116] width 55 height 55
click at [1157, 208] on button "Close" at bounding box center [1169, 206] width 53 height 29
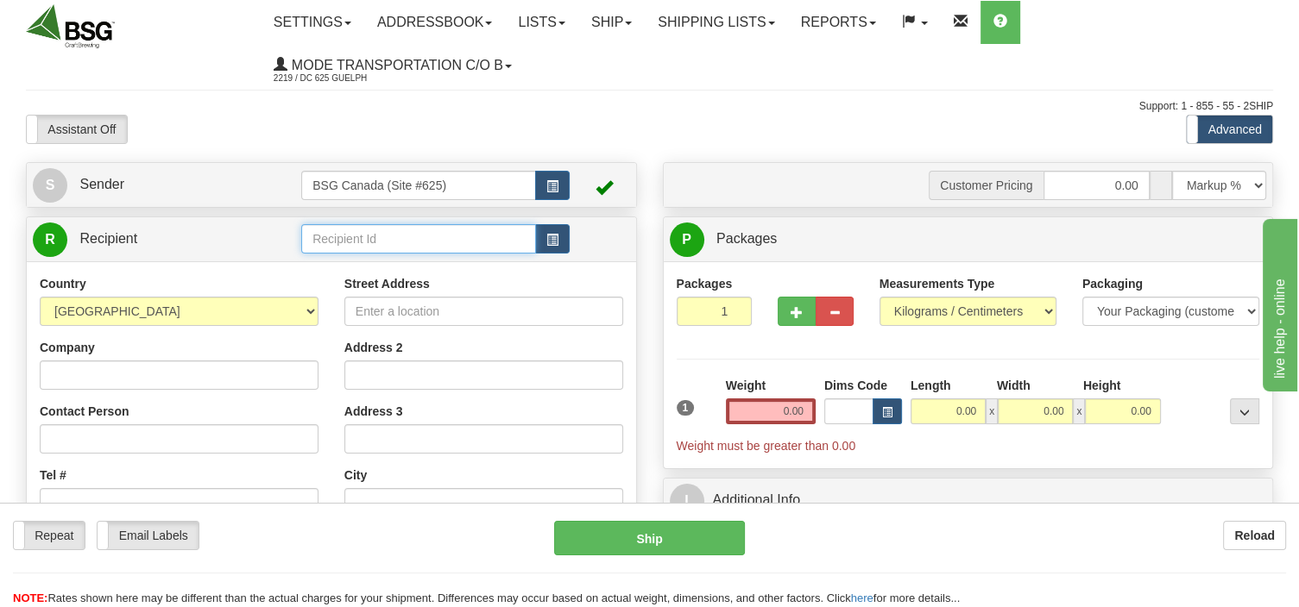
click at [393, 245] on input "text" at bounding box center [418, 238] width 235 height 29
click at [395, 245] on input "text" at bounding box center [418, 238] width 235 height 29
click at [397, 262] on div "GRANITE BREWERY" at bounding box center [415, 266] width 217 height 17
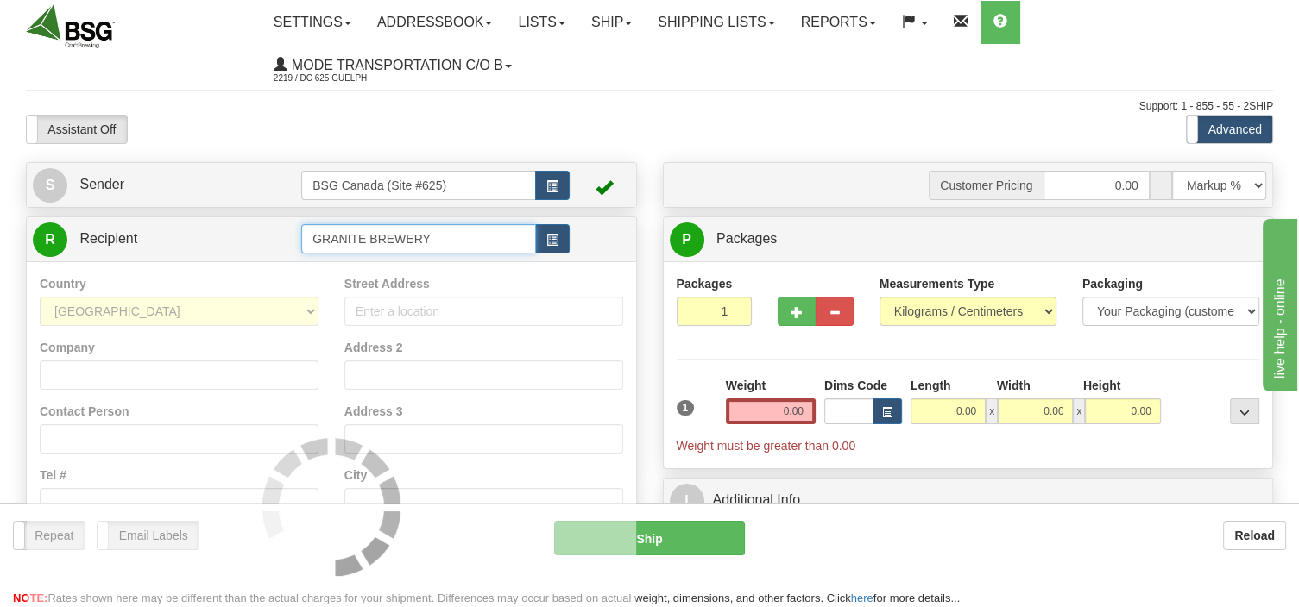
type input "GRANITE BREWERY"
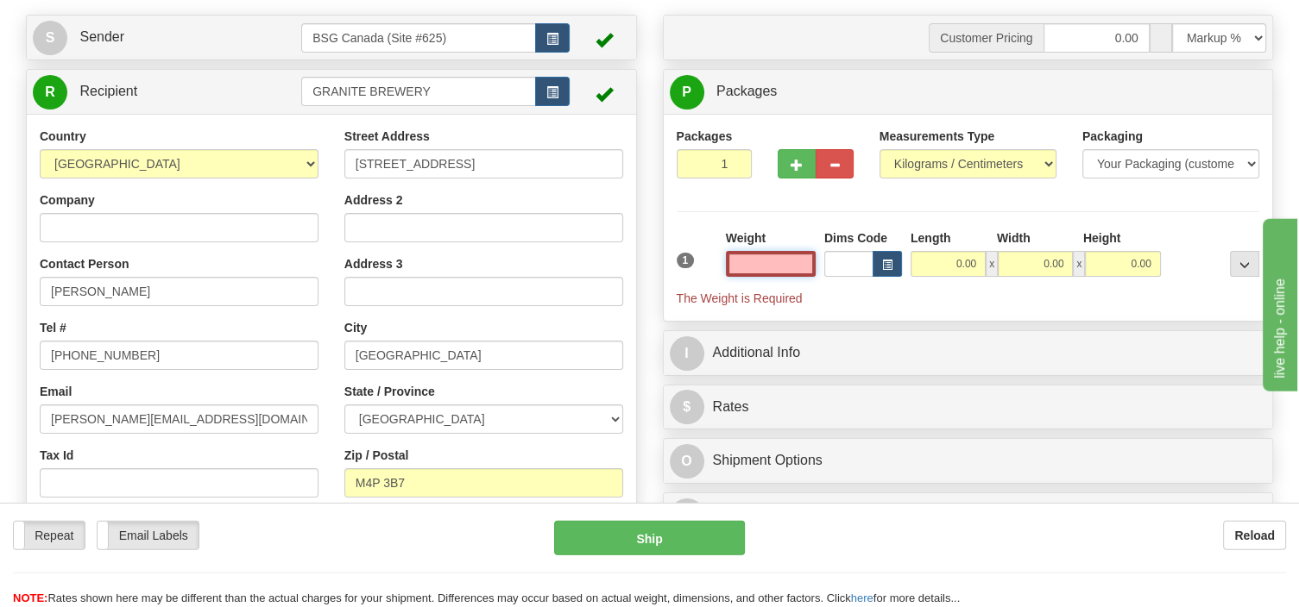
scroll to position [182, 0]
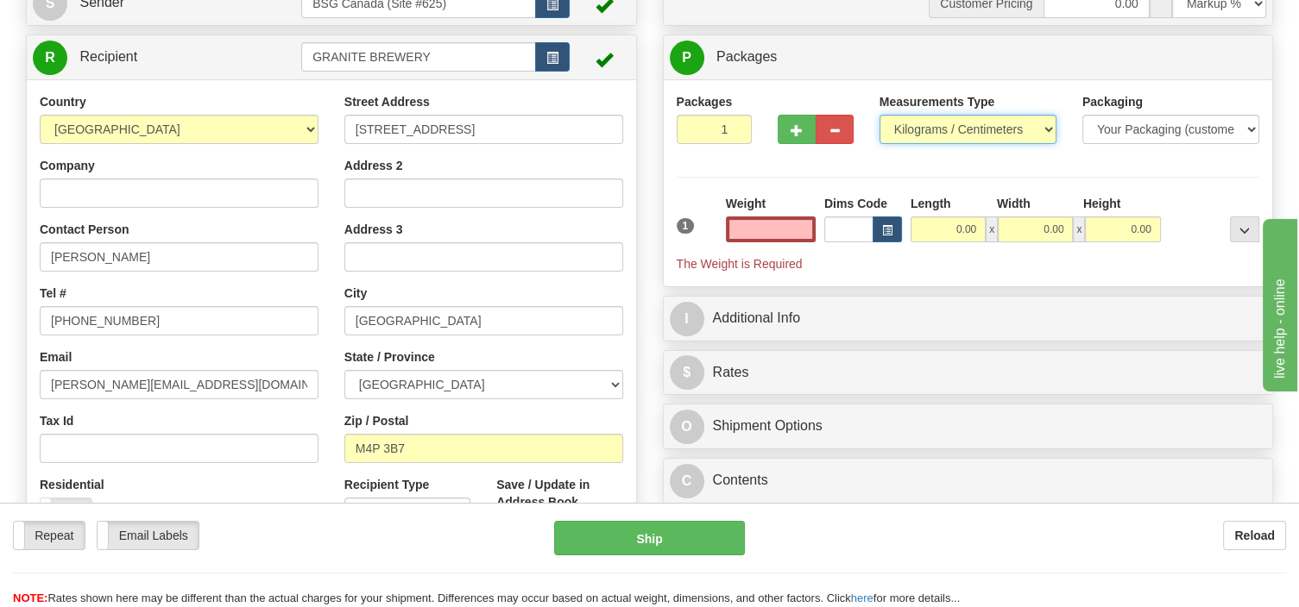
type input "0.00"
click at [879, 115] on select "Pounds / Inches Kilograms / Centimeters" at bounding box center [967, 129] width 177 height 29
select select "0"
click option "Pounds / Inches" at bounding box center [0, 0] width 0 height 0
click at [753, 222] on input "0.00" at bounding box center [771, 230] width 90 height 26
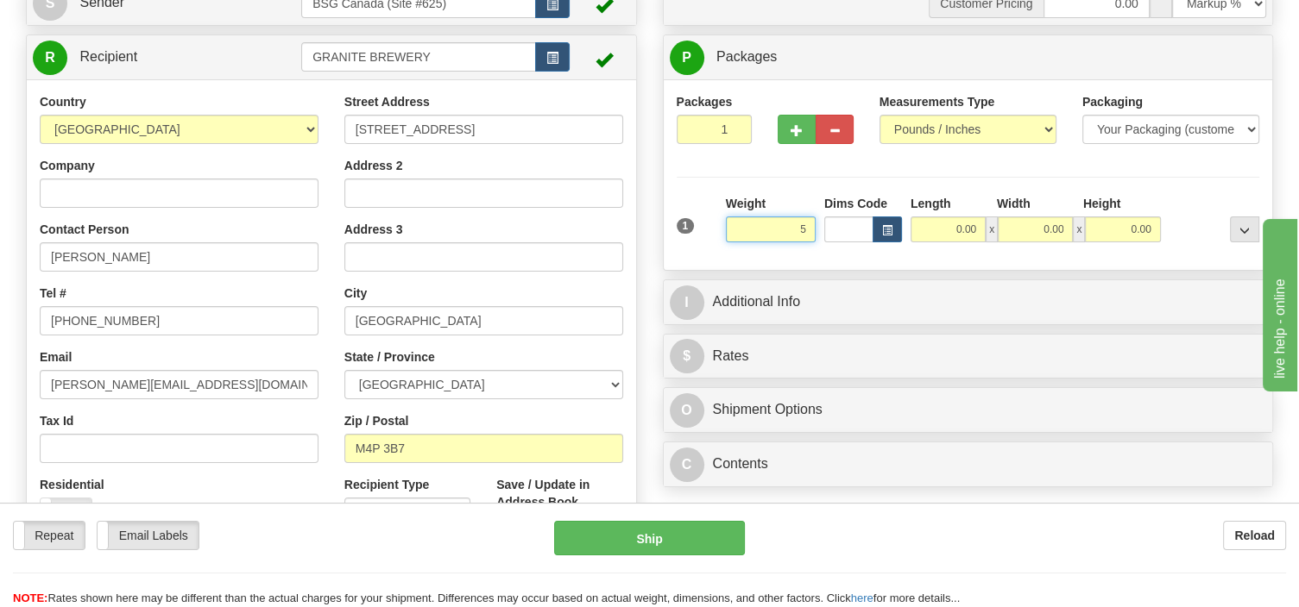
type input "57"
type input "2"
click at [735, 127] on input "2" at bounding box center [714, 129] width 76 height 29
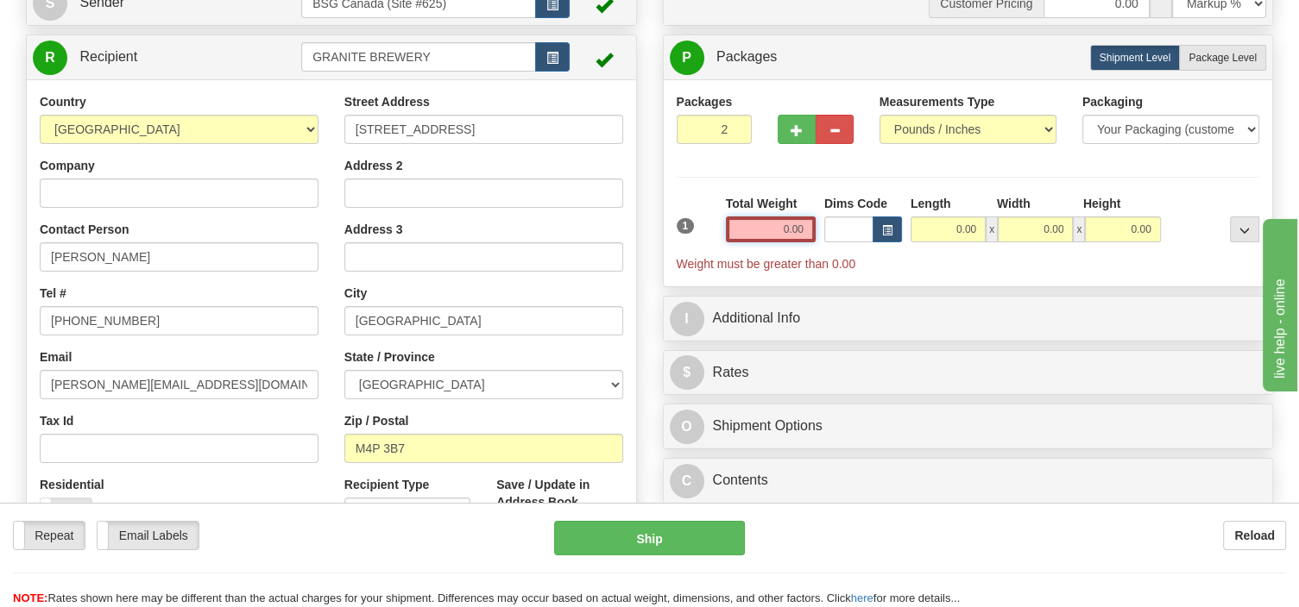
click at [764, 218] on input "0.00" at bounding box center [771, 230] width 90 height 26
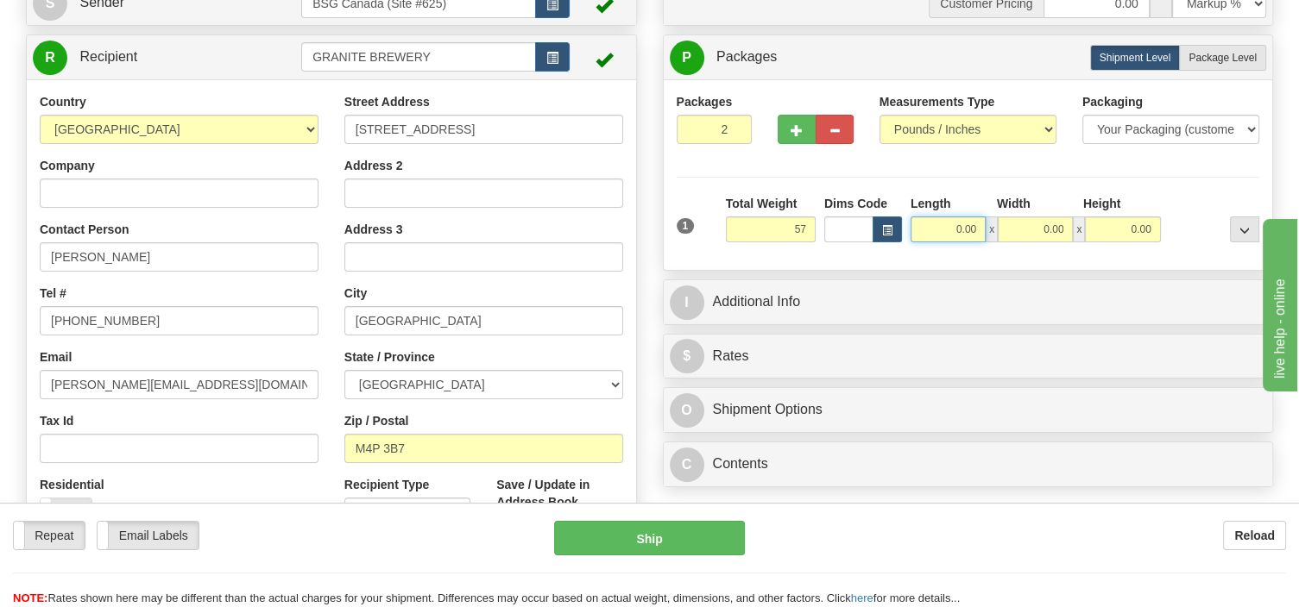
type input "57.00"
click at [923, 226] on input "0.00" at bounding box center [947, 230] width 75 height 26
type input "24.00"
click at [1014, 224] on input "0.00" at bounding box center [1034, 230] width 75 height 26
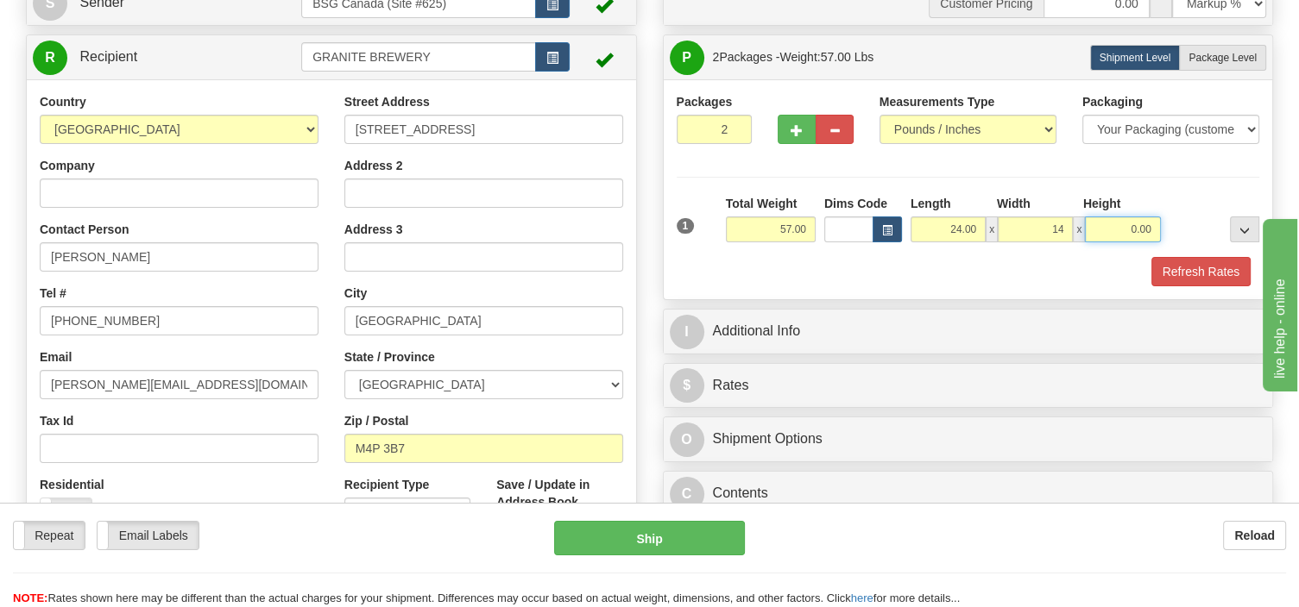
type input "14.00"
click at [1096, 223] on input "0.00" at bounding box center [1122, 230] width 75 height 26
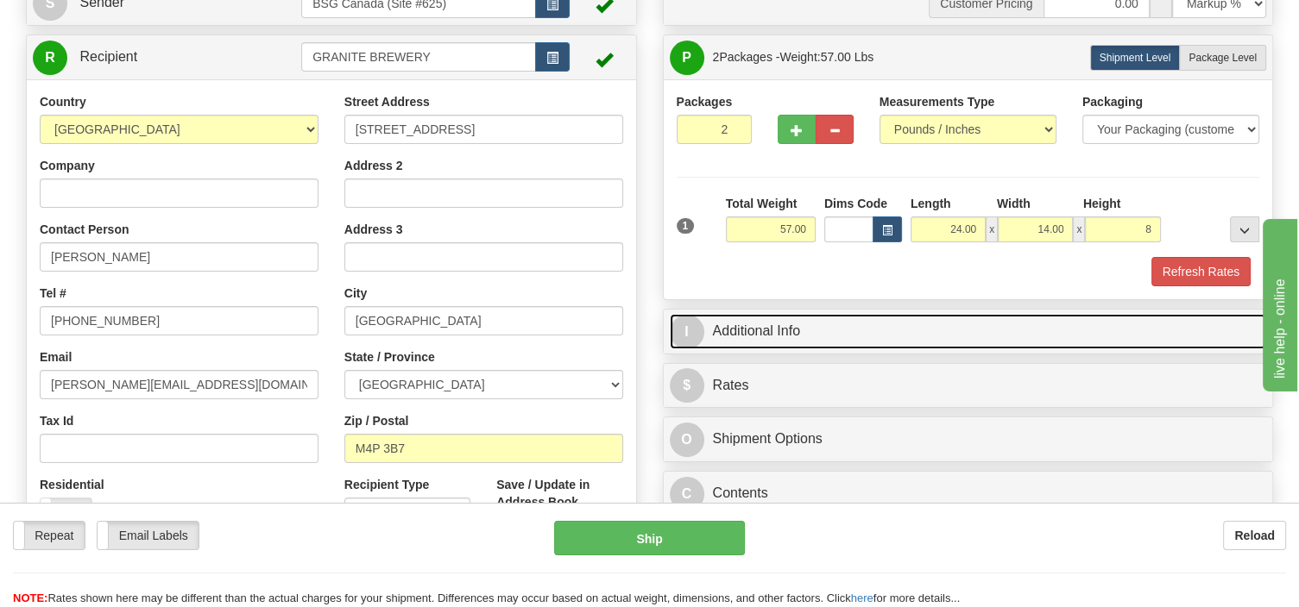
type input "8.00"
click at [847, 337] on link "I Additional Info" at bounding box center [968, 331] width 597 height 35
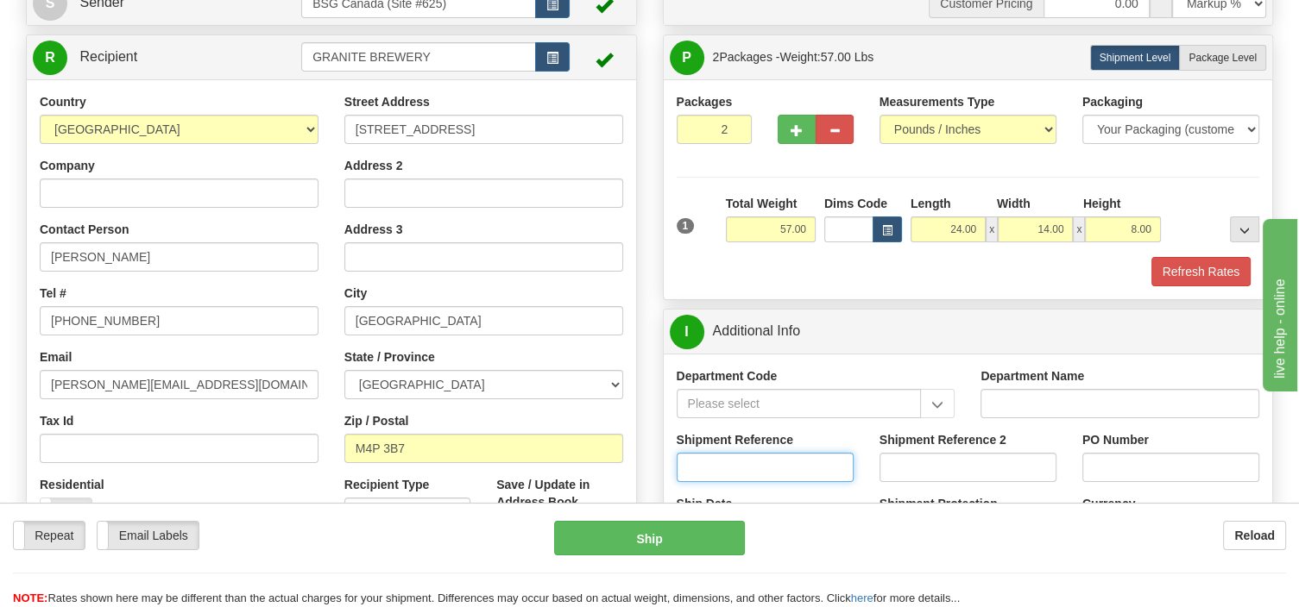
click at [746, 476] on input "Shipment Reference" at bounding box center [764, 467] width 177 height 29
type input "SO170-148479"
click at [1200, 263] on button "Refresh Rates" at bounding box center [1200, 271] width 99 height 29
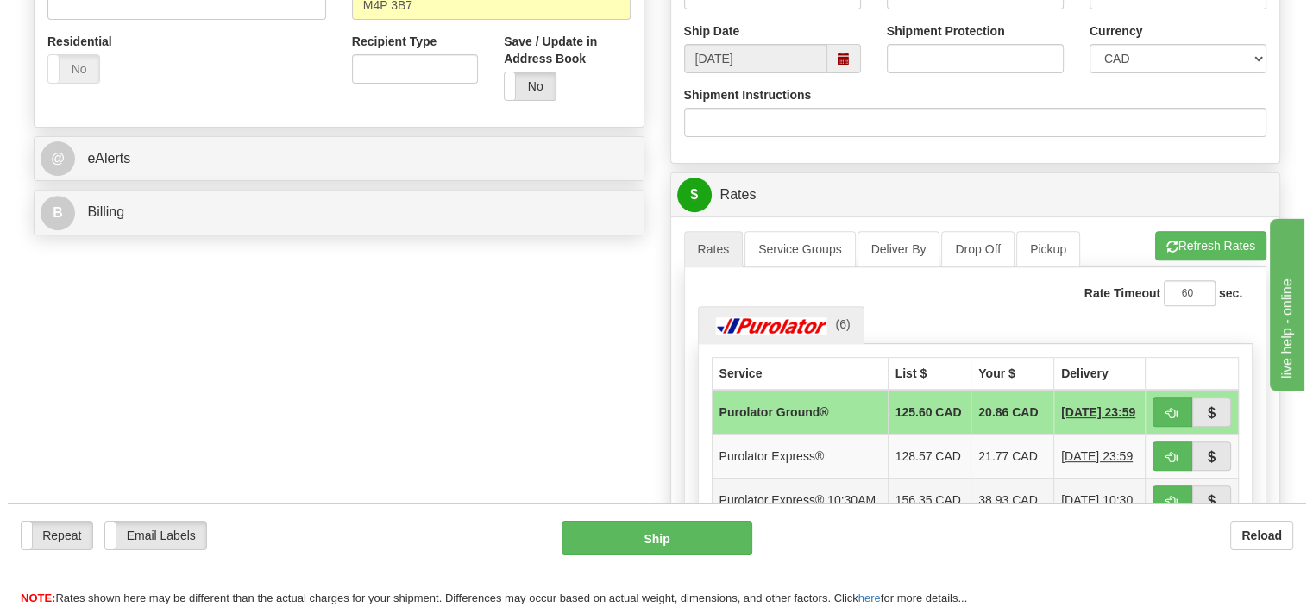
scroll to position [638, 0]
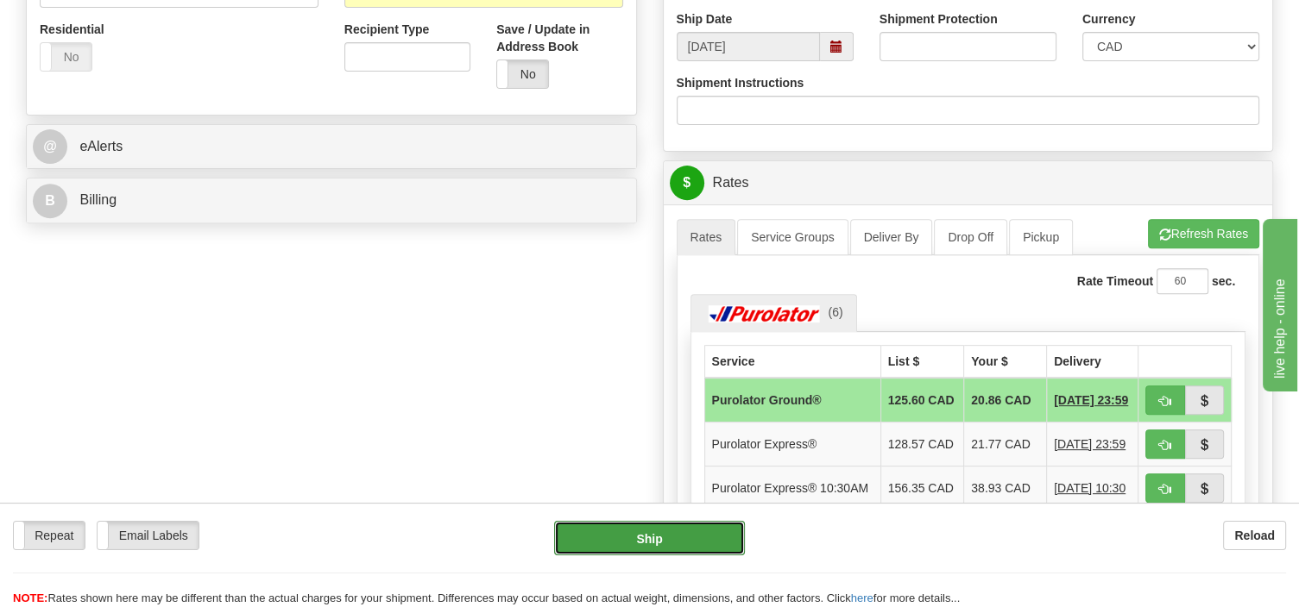
click at [669, 538] on button "Ship" at bounding box center [649, 538] width 191 height 35
type input "260"
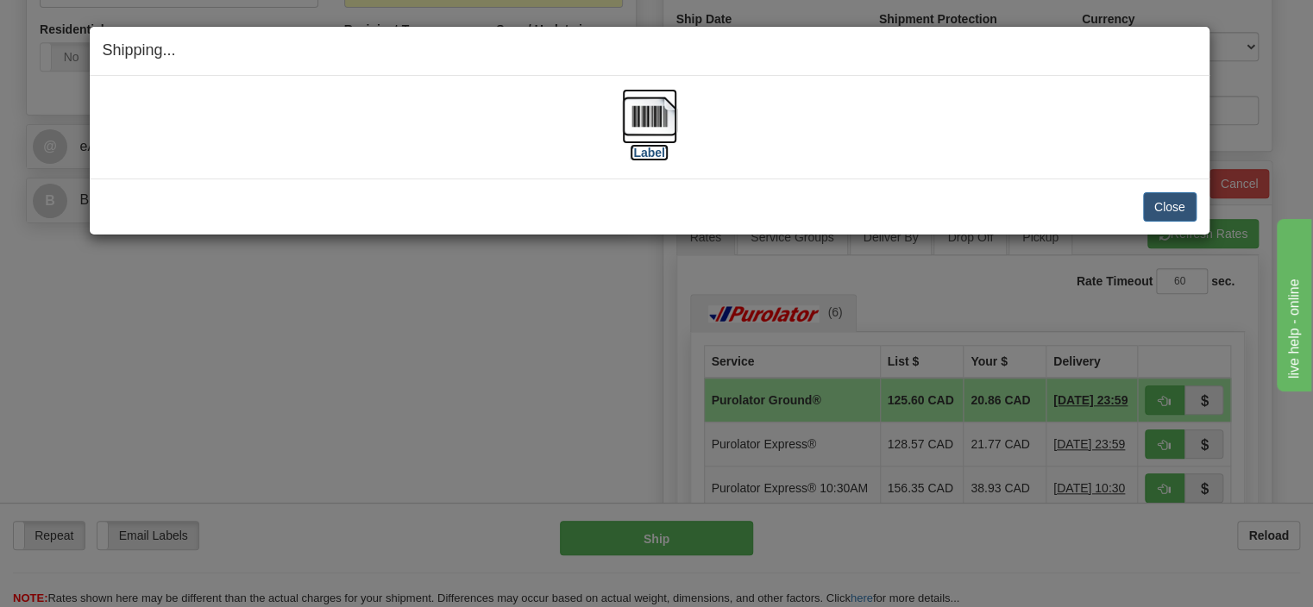
click at [647, 119] on img at bounding box center [649, 116] width 55 height 55
